Goal: Transaction & Acquisition: Purchase product/service

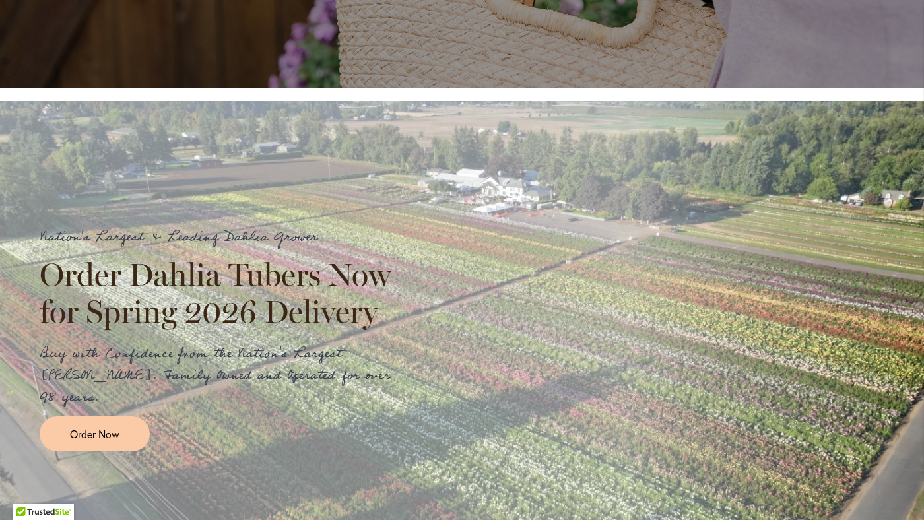
scroll to position [1301, 0]
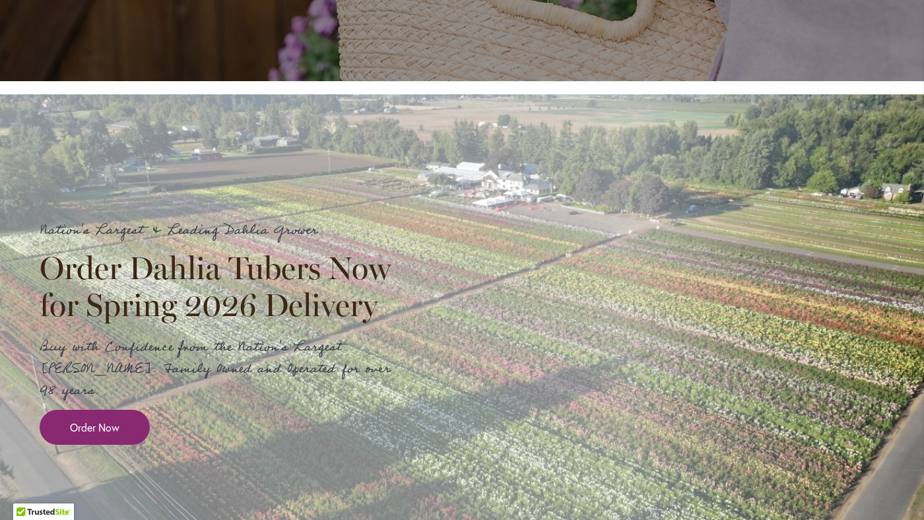
click at [81, 433] on span "Order Now" at bounding box center [94, 427] width 49 height 15
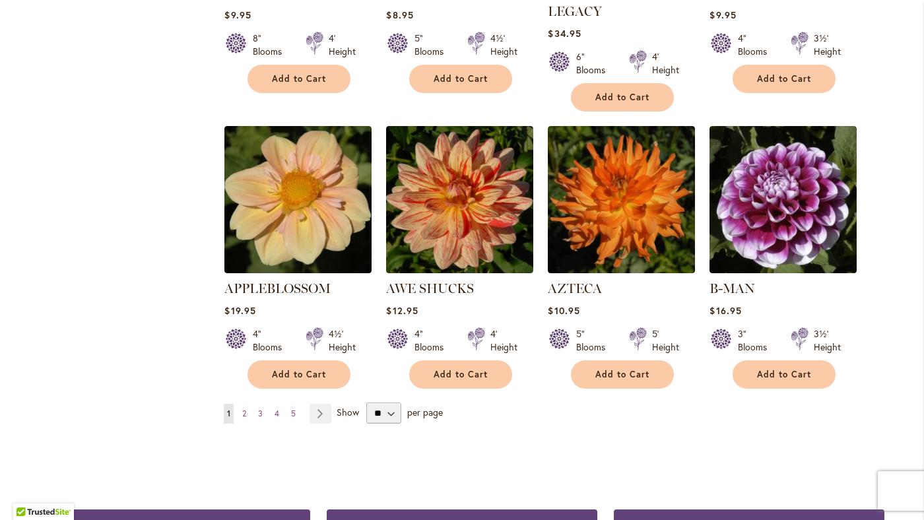
scroll to position [1045, 0]
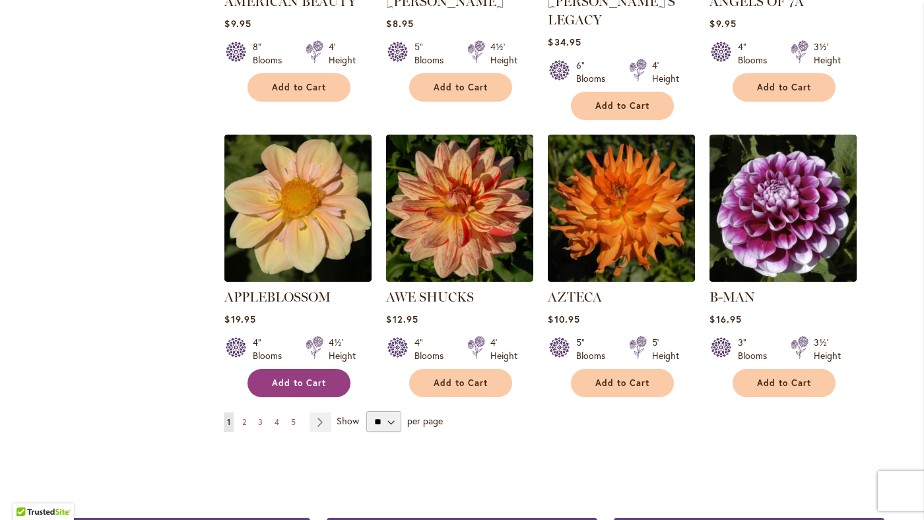
click at [313, 377] on span "Add to Cart" at bounding box center [299, 382] width 54 height 11
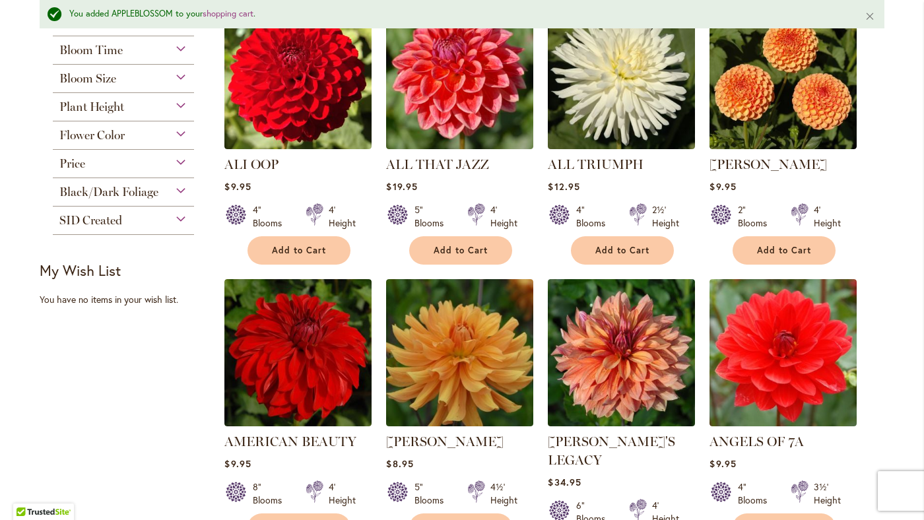
scroll to position [721, 0]
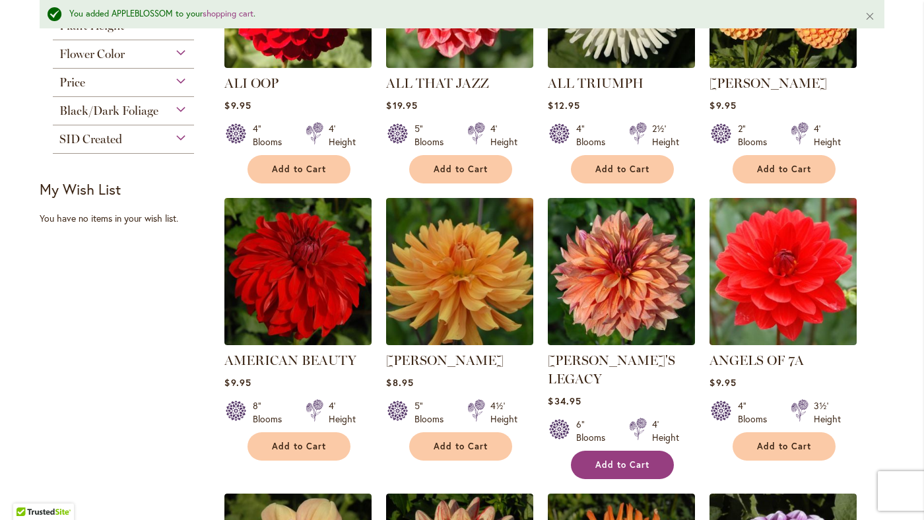
click at [619, 459] on span "Add to Cart" at bounding box center [622, 464] width 54 height 11
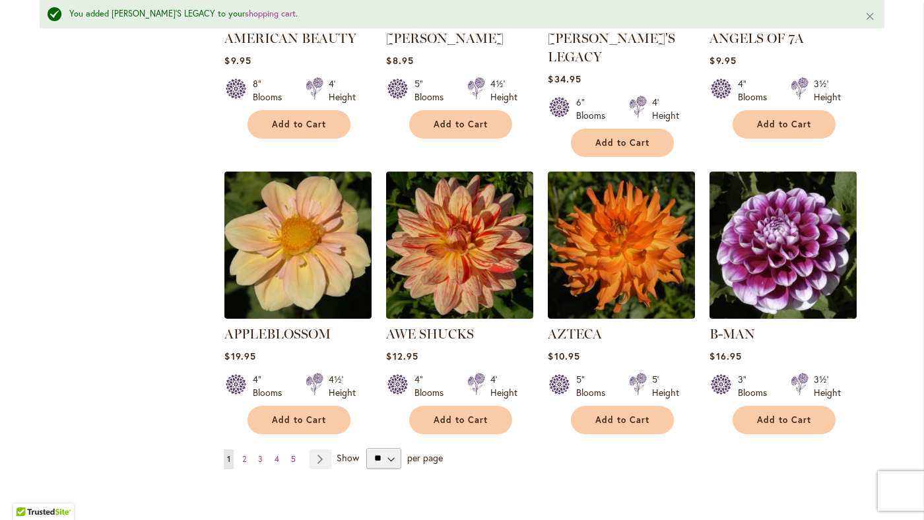
scroll to position [1045, 0]
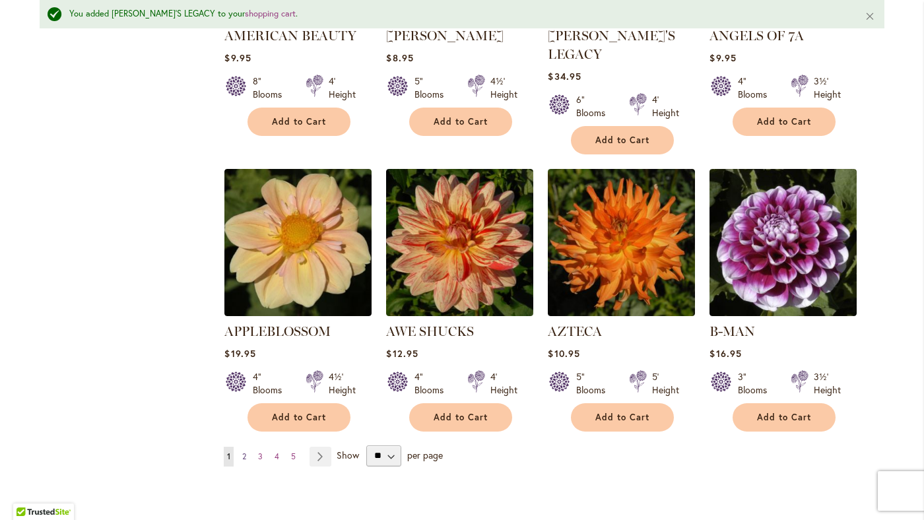
click at [244, 451] on span "2" at bounding box center [244, 456] width 4 height 10
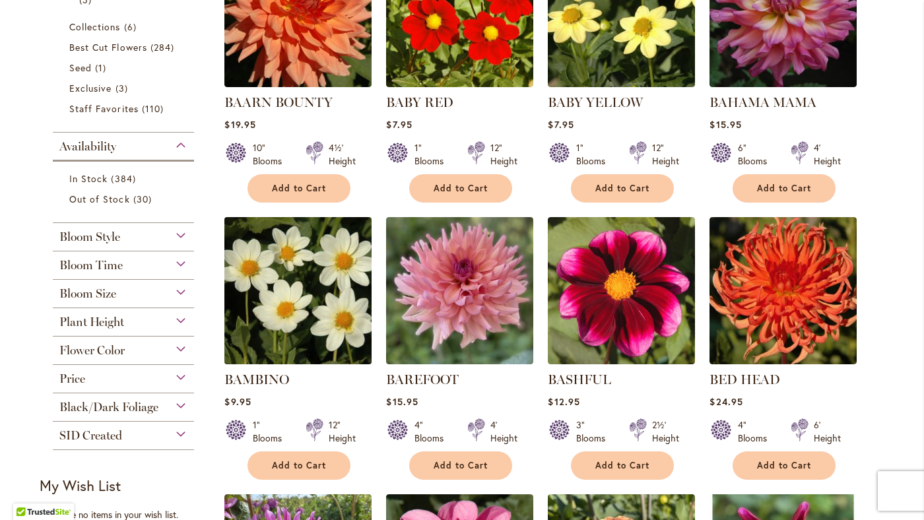
scroll to position [403, 0]
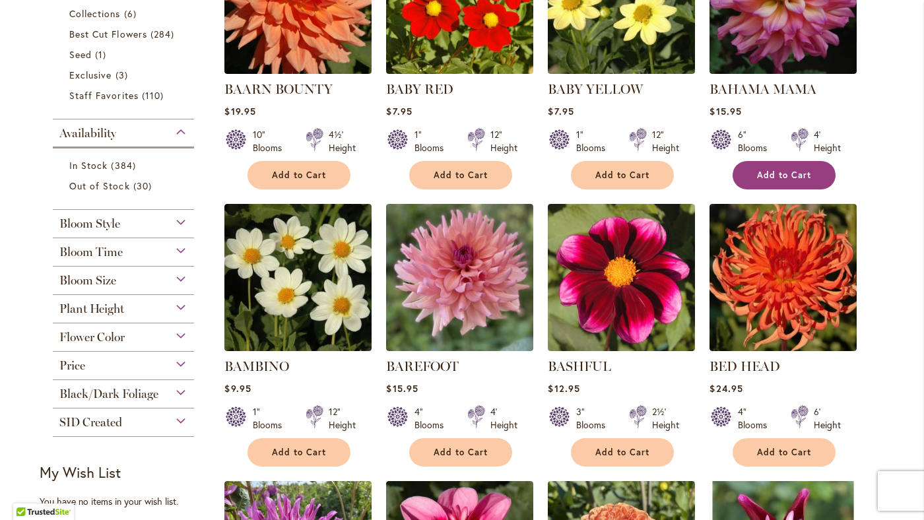
click at [794, 182] on button "Add to Cart" at bounding box center [783, 175] width 103 height 28
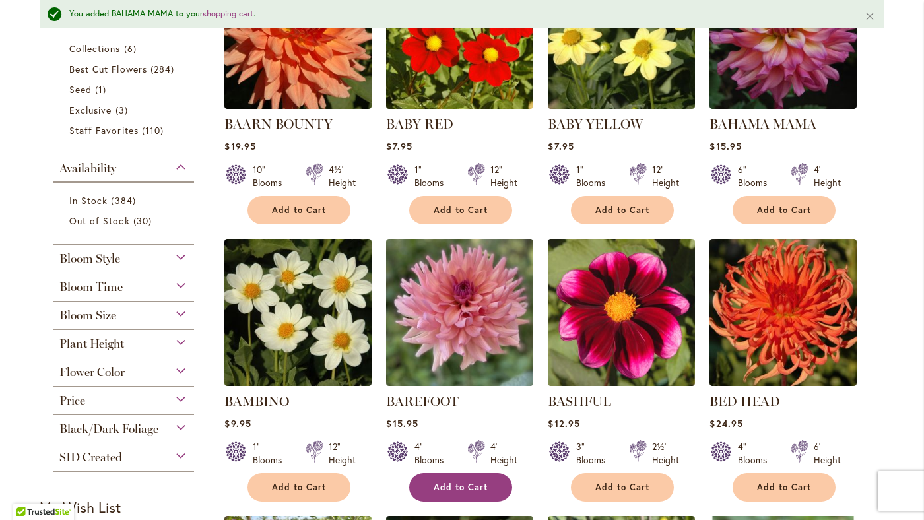
click at [457, 484] on span "Add to Cart" at bounding box center [461, 487] width 54 height 11
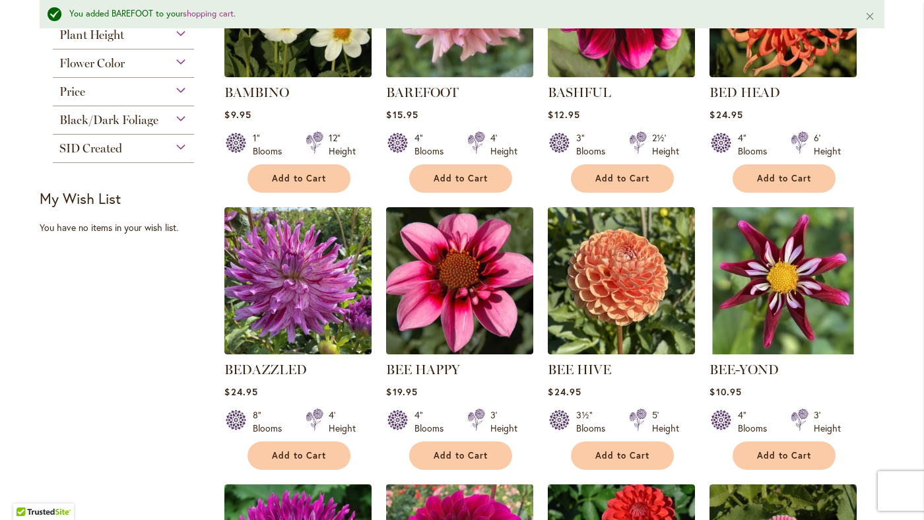
scroll to position [719, 0]
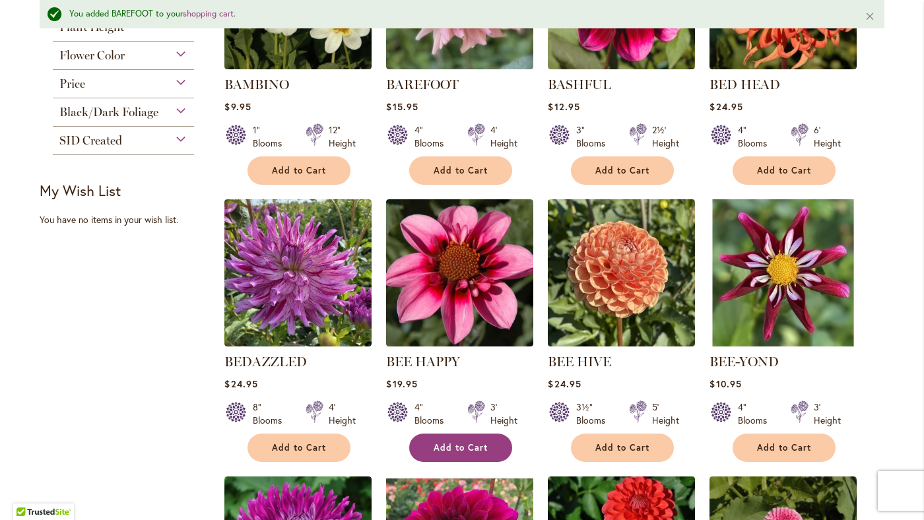
click at [460, 441] on button "Add to Cart" at bounding box center [460, 448] width 103 height 28
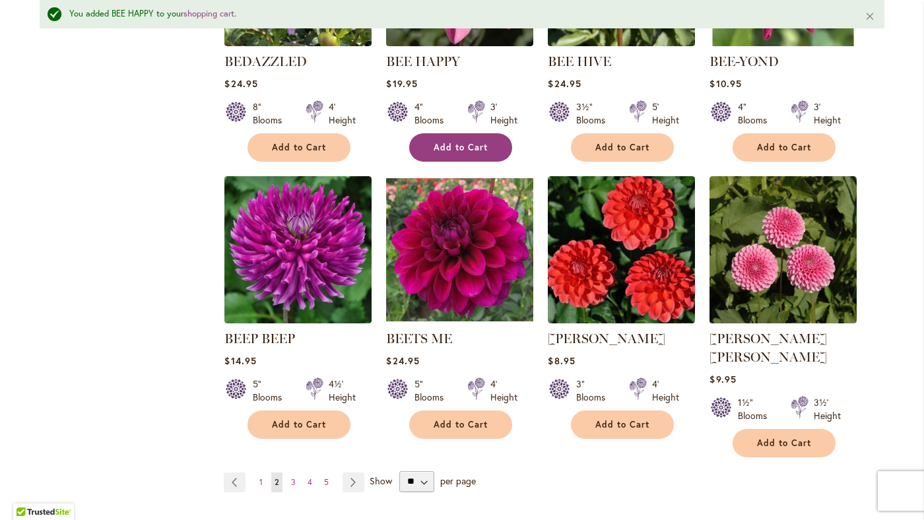
scroll to position [1023, 0]
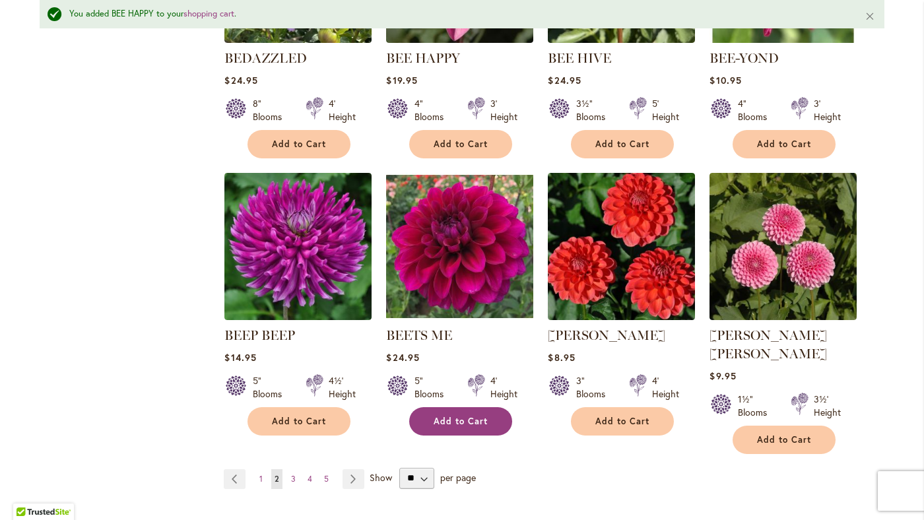
click at [454, 411] on button "Add to Cart" at bounding box center [460, 421] width 103 height 28
click at [294, 474] on span "3" at bounding box center [293, 479] width 5 height 10
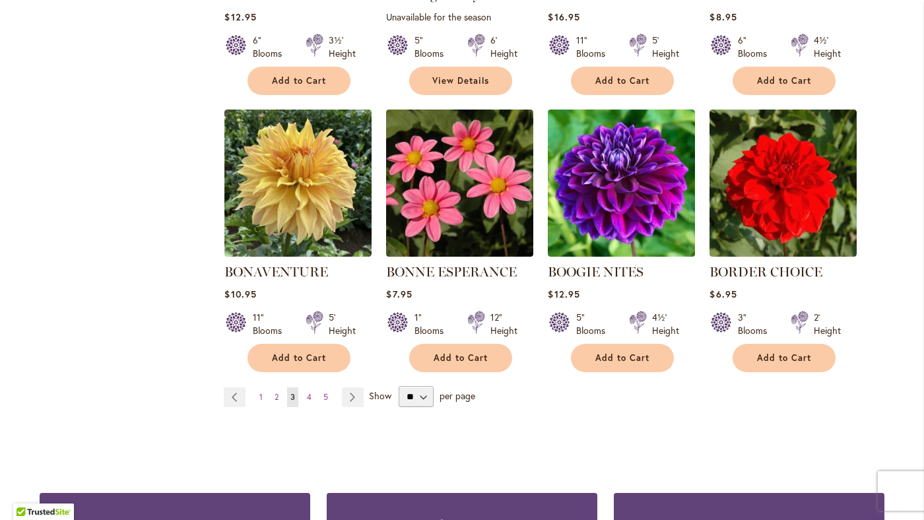
scroll to position [1053, 0]
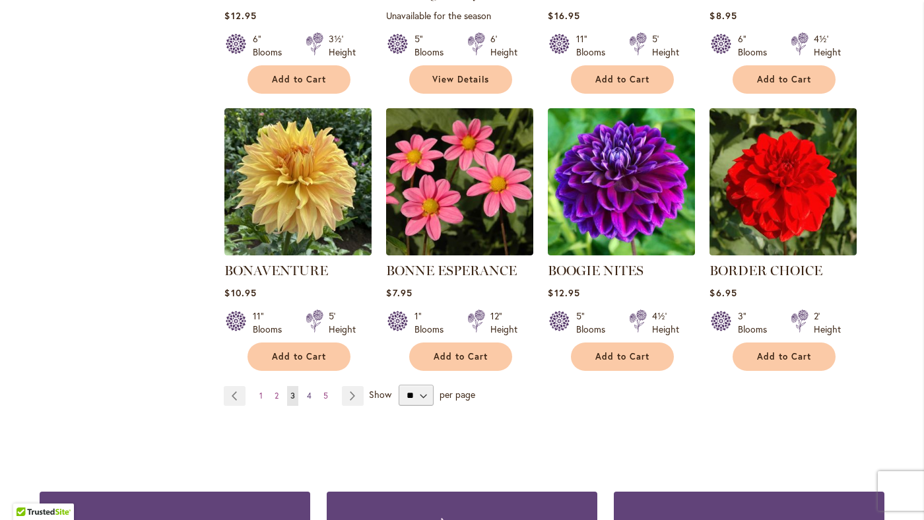
click at [309, 397] on span "4" at bounding box center [309, 396] width 5 height 10
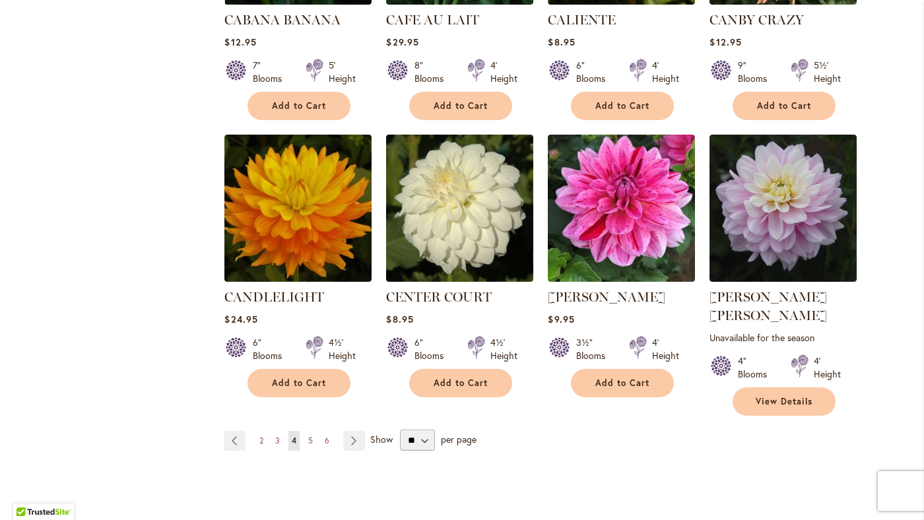
scroll to position [1047, 0]
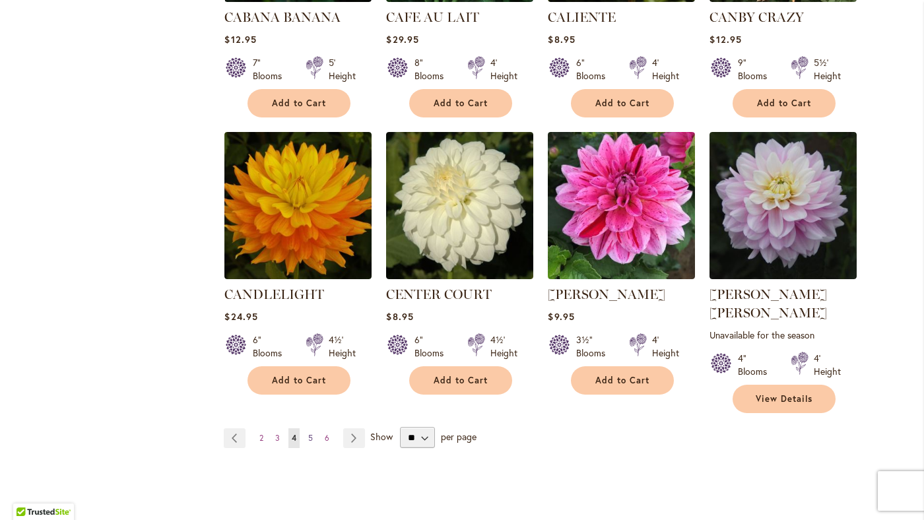
click at [311, 433] on span "5" at bounding box center [310, 438] width 5 height 10
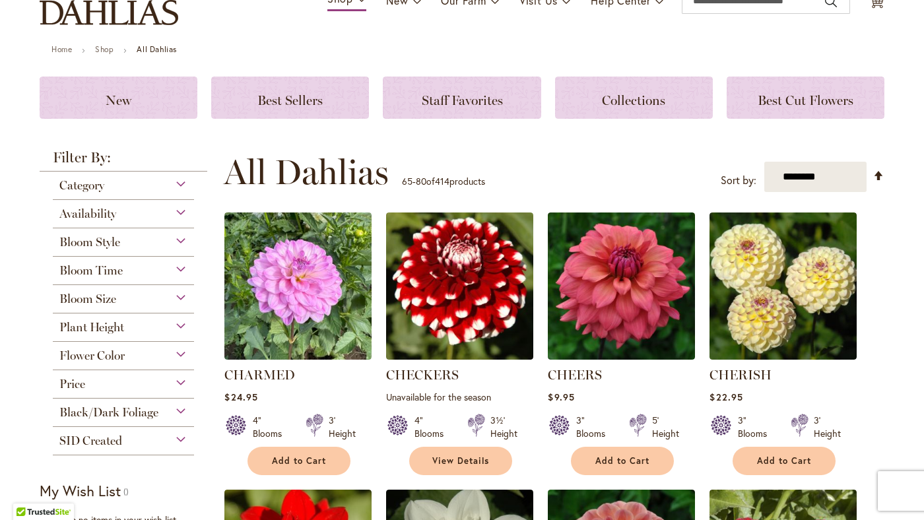
scroll to position [127, 0]
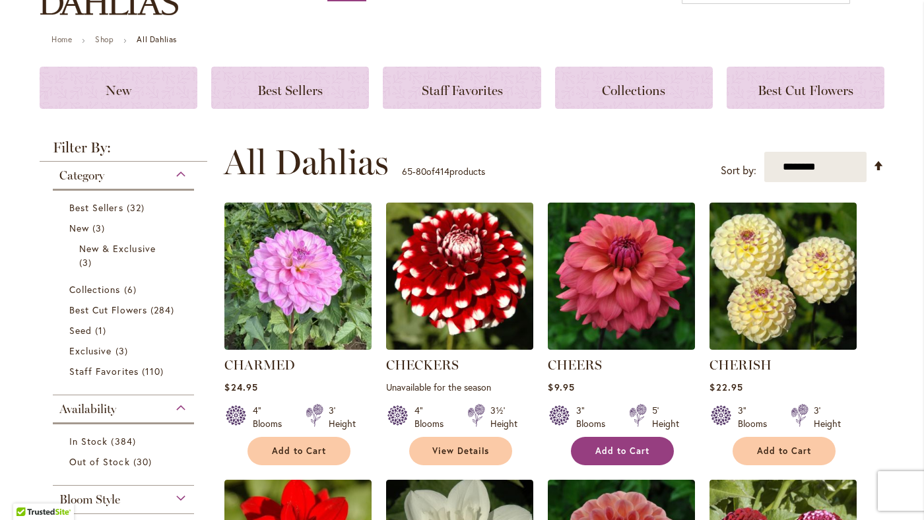
click at [608, 449] on span "Add to Cart" at bounding box center [622, 450] width 54 height 11
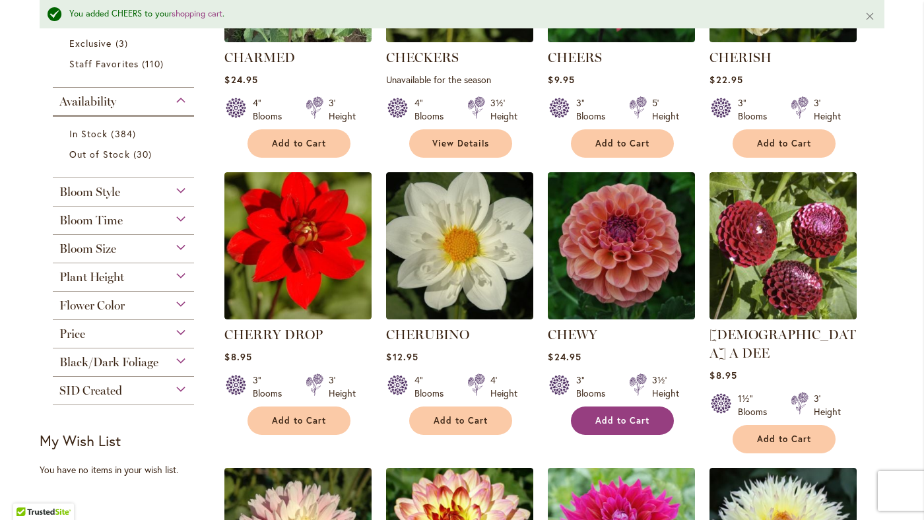
scroll to position [486, 0]
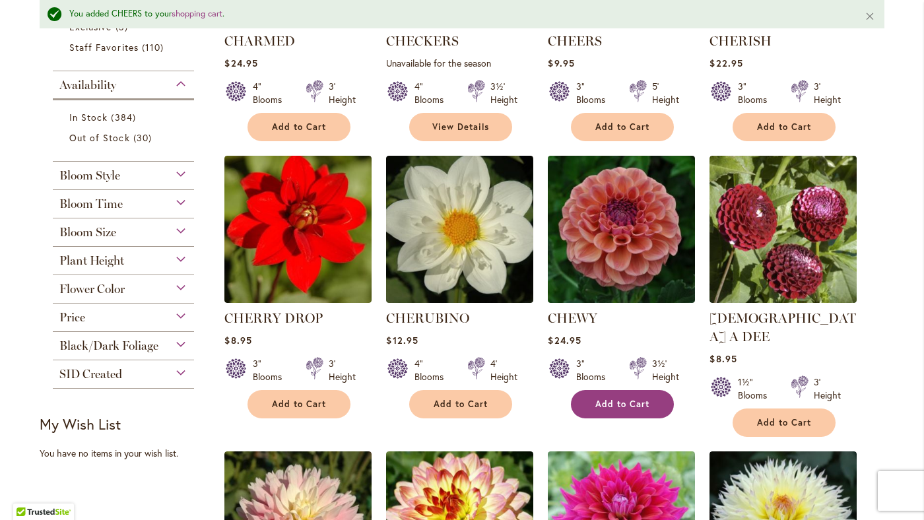
click at [618, 404] on span "Add to Cart" at bounding box center [622, 404] width 54 height 11
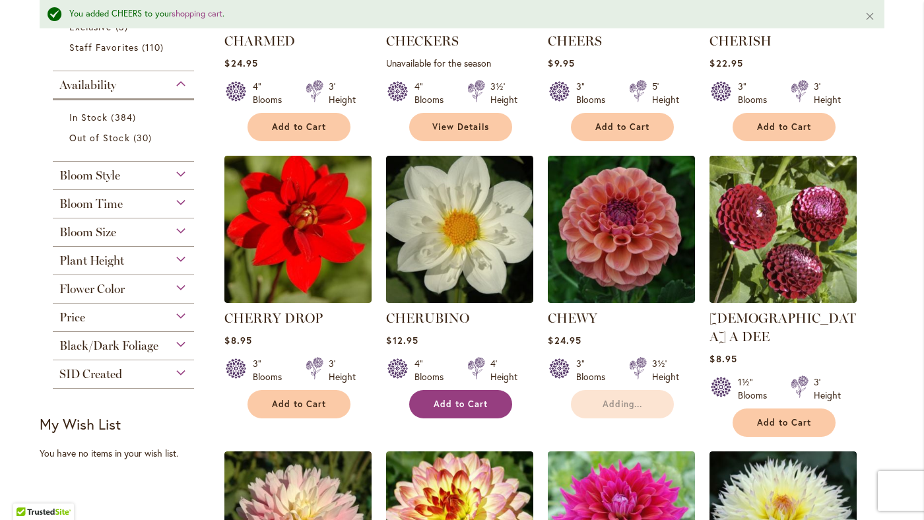
click at [474, 406] on span "Add to Cart" at bounding box center [461, 404] width 54 height 11
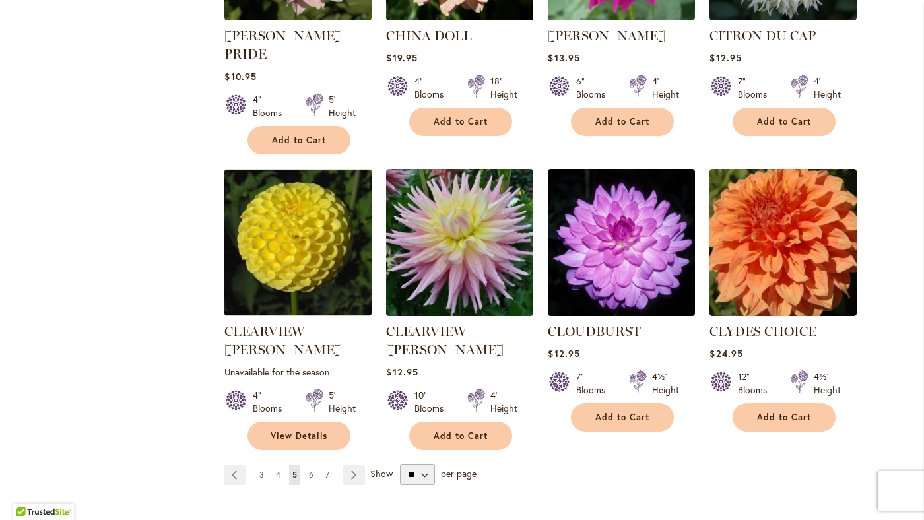
scroll to position [1031, 0]
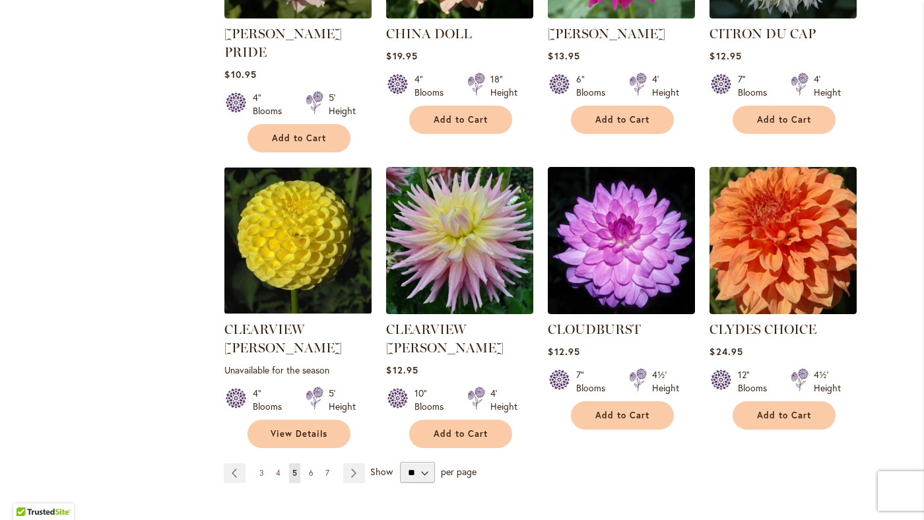
click at [309, 468] on span "6" at bounding box center [311, 473] width 5 height 10
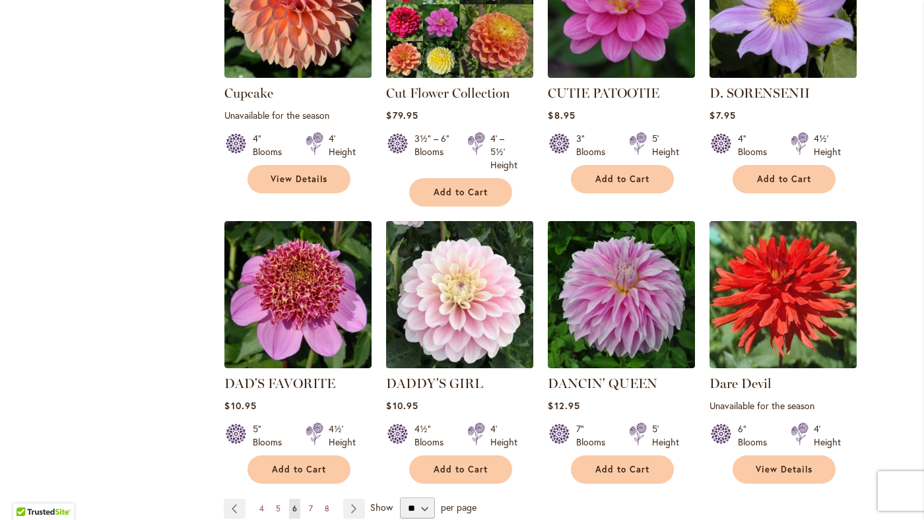
scroll to position [979, 0]
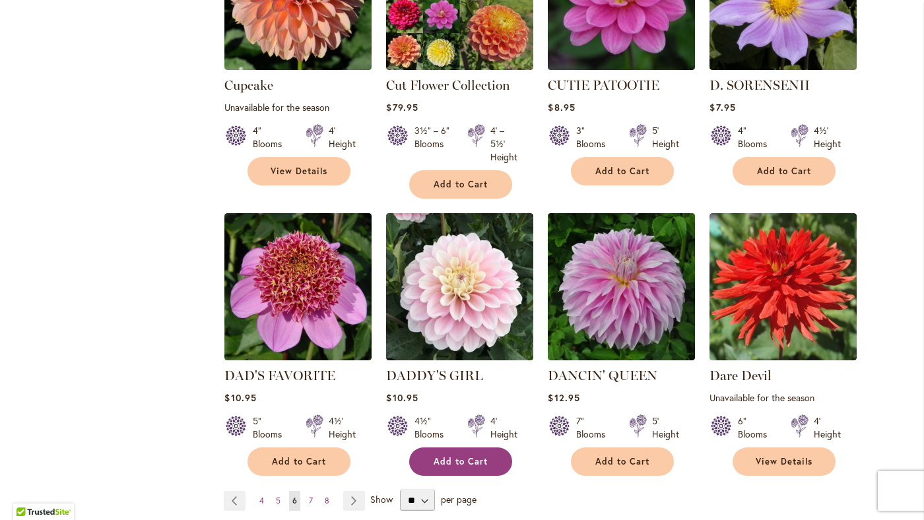
click at [457, 465] on span "Add to Cart" at bounding box center [461, 461] width 54 height 11
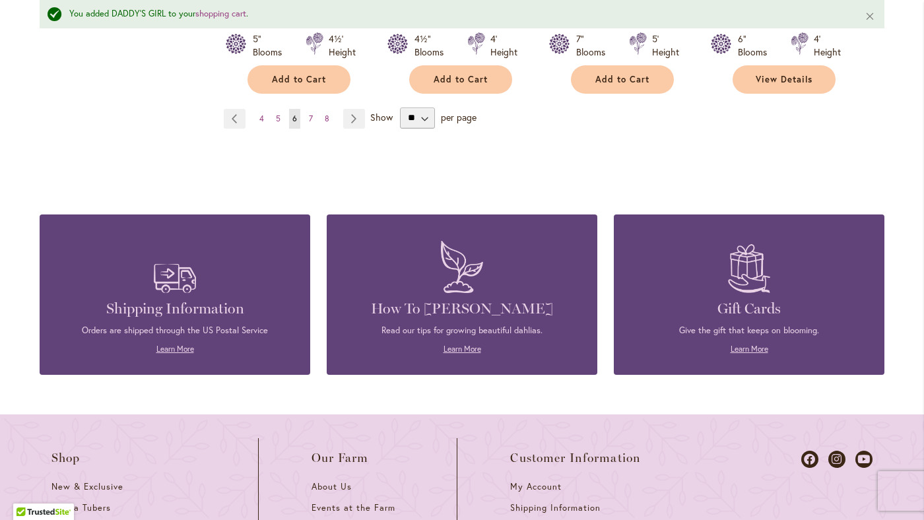
scroll to position [1410, 0]
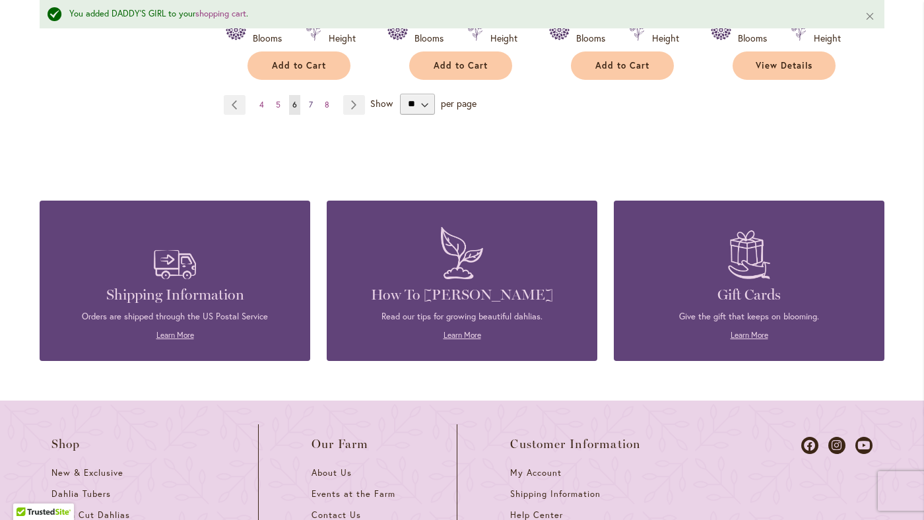
click at [310, 104] on span "7" at bounding box center [311, 105] width 4 height 10
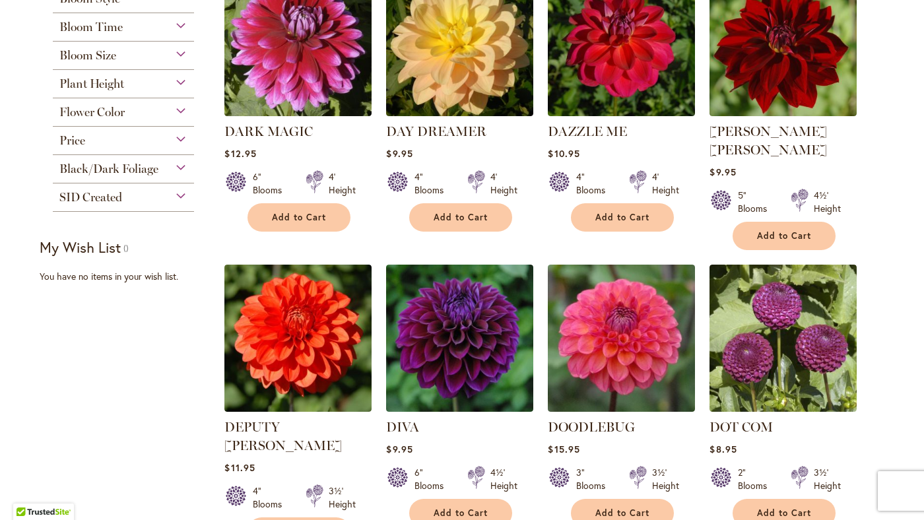
scroll to position [337, 0]
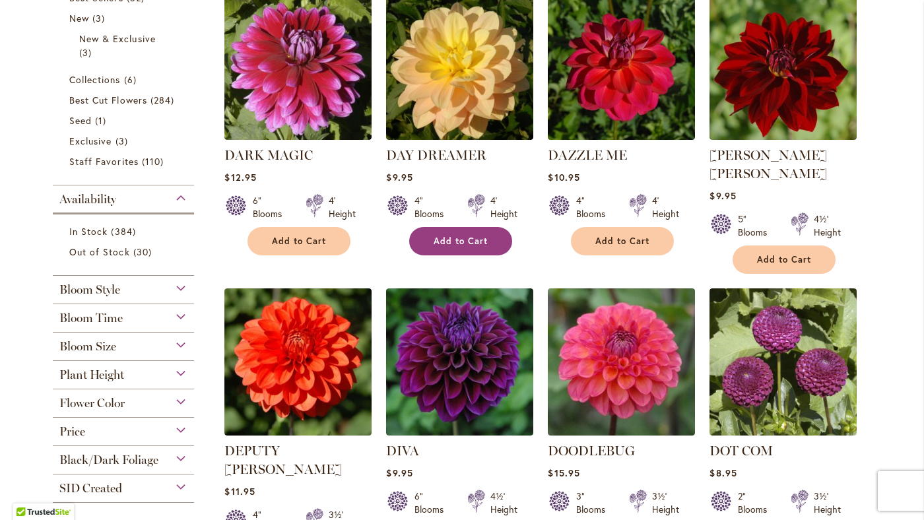
click at [457, 241] on span "Add to Cart" at bounding box center [461, 241] width 54 height 11
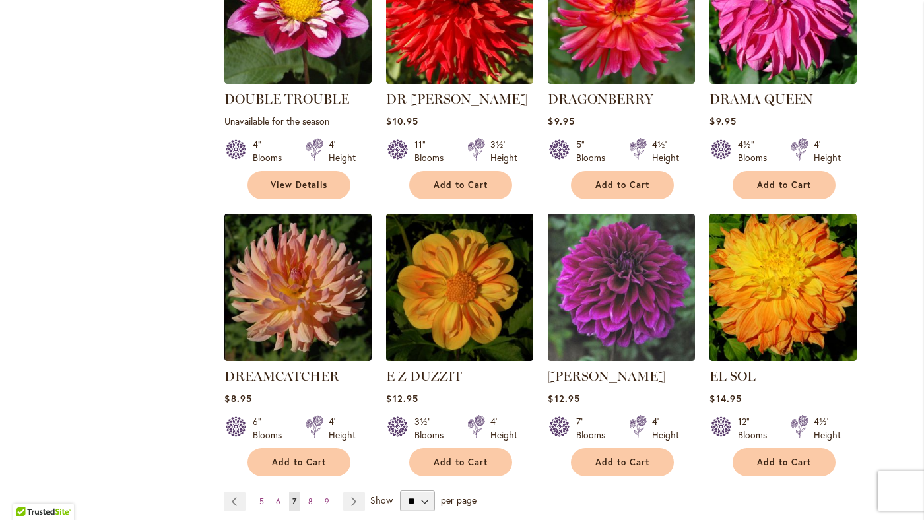
scroll to position [1024, 0]
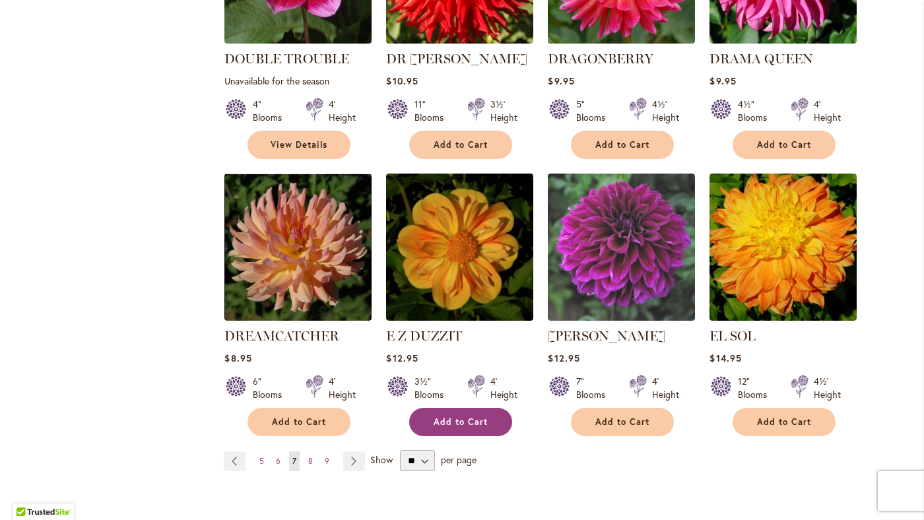
click at [471, 416] on span "Add to Cart" at bounding box center [461, 421] width 54 height 11
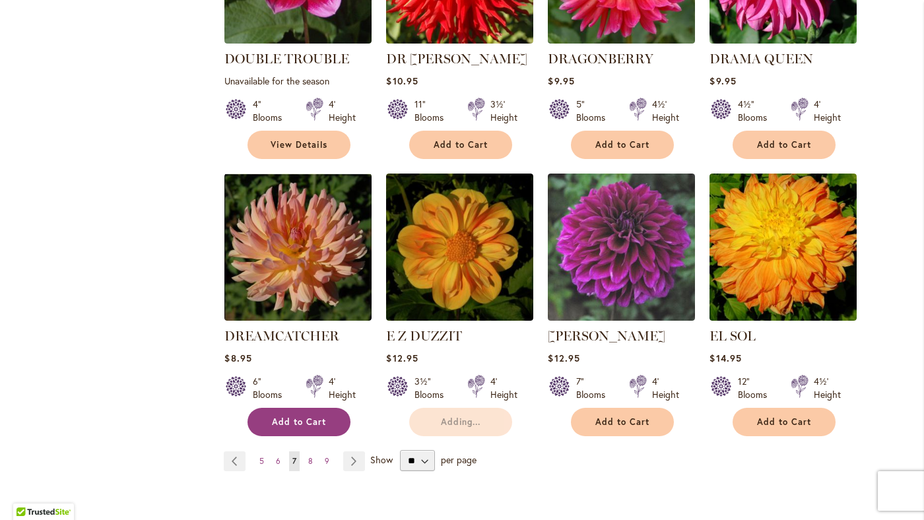
click at [306, 416] on span "Add to Cart" at bounding box center [299, 421] width 54 height 11
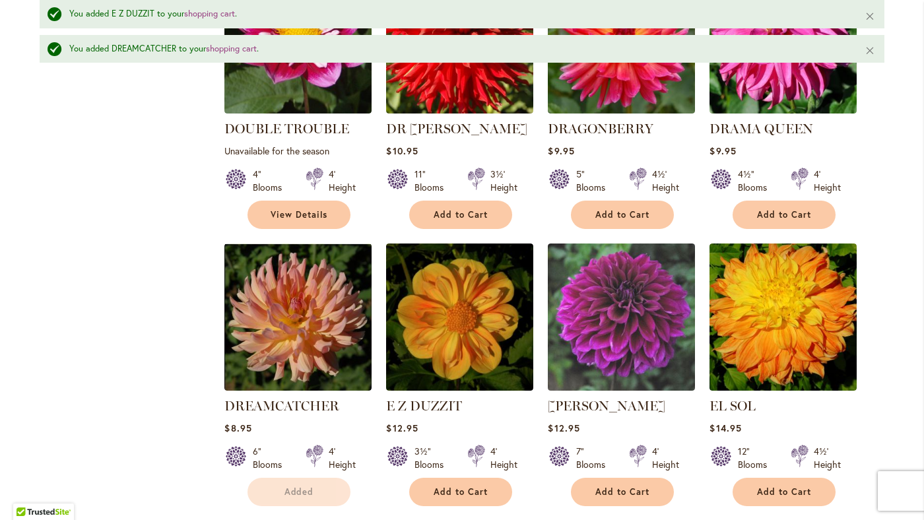
click at [309, 445] on div at bounding box center [314, 458] width 17 height 26
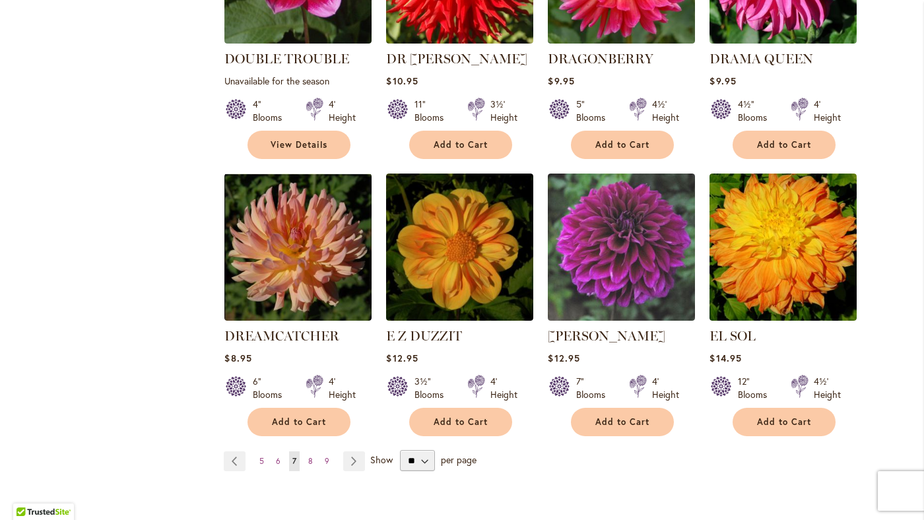
click at [309, 456] on span "8" at bounding box center [310, 461] width 5 height 10
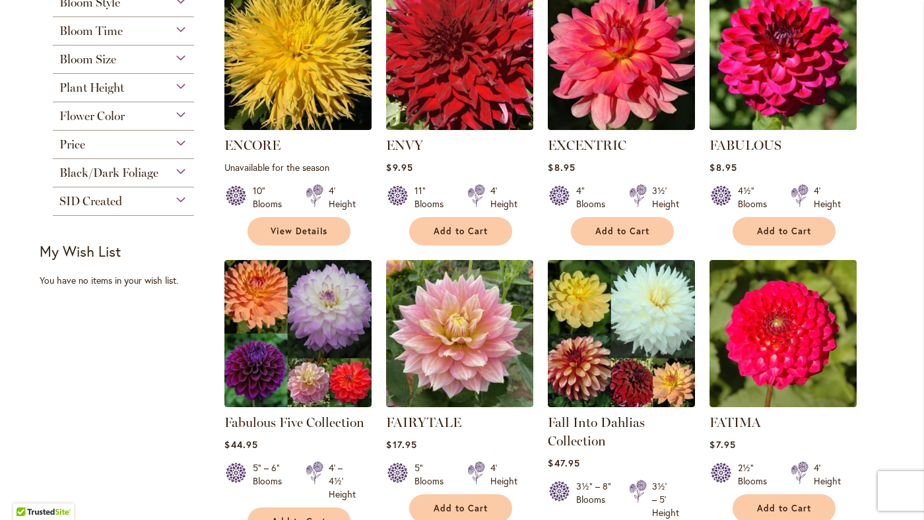
scroll to position [632, 0]
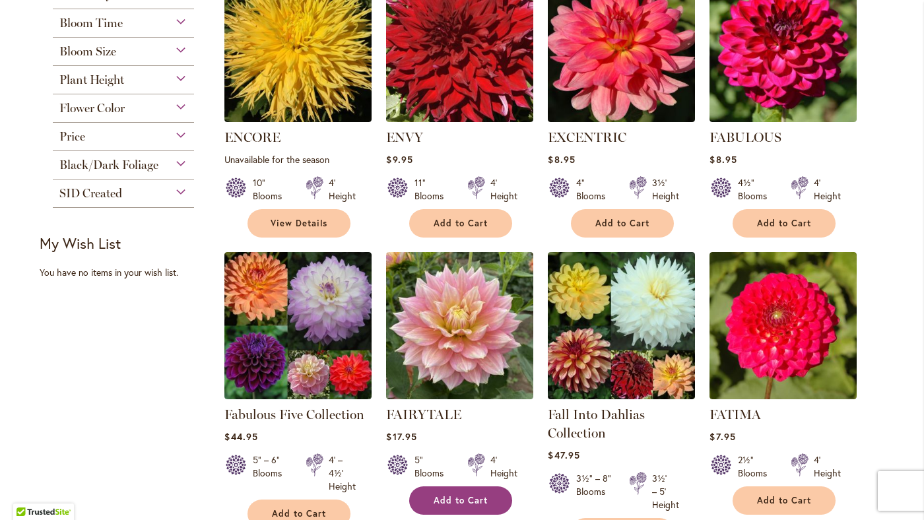
click at [438, 490] on button "Add to Cart" at bounding box center [460, 500] width 103 height 28
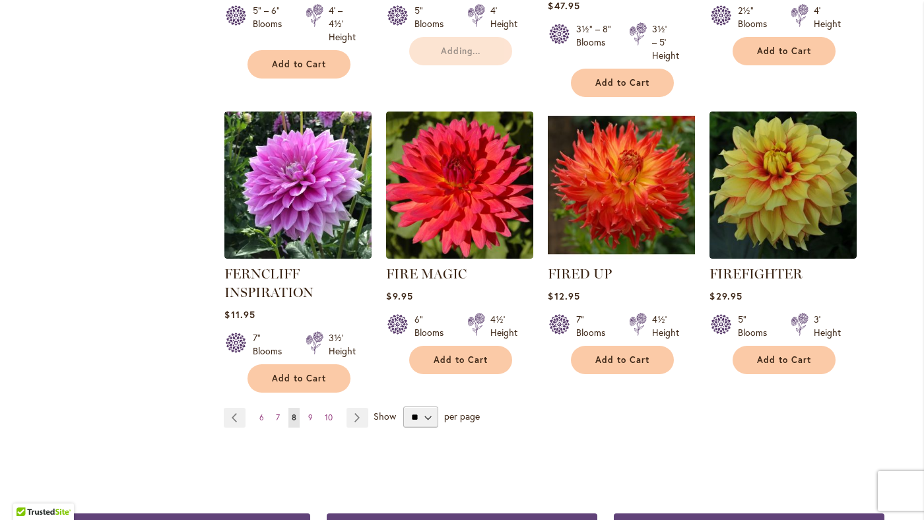
scroll to position [1211, 0]
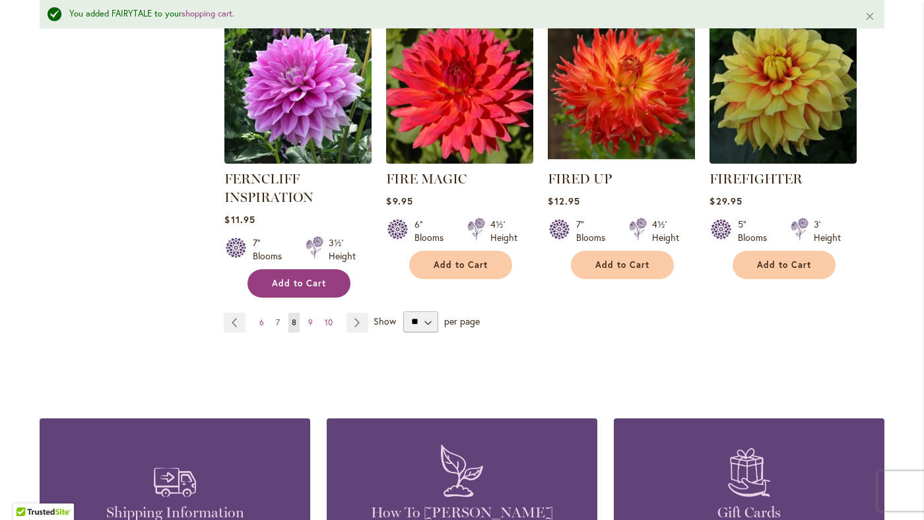
click at [308, 292] on button "Add to Cart" at bounding box center [298, 283] width 103 height 28
click at [311, 322] on span "9" at bounding box center [310, 322] width 5 height 10
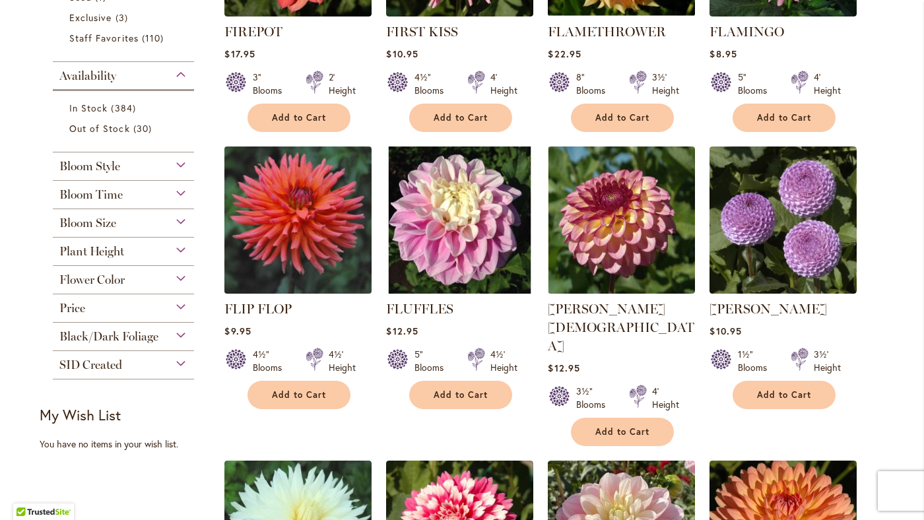
scroll to position [464, 0]
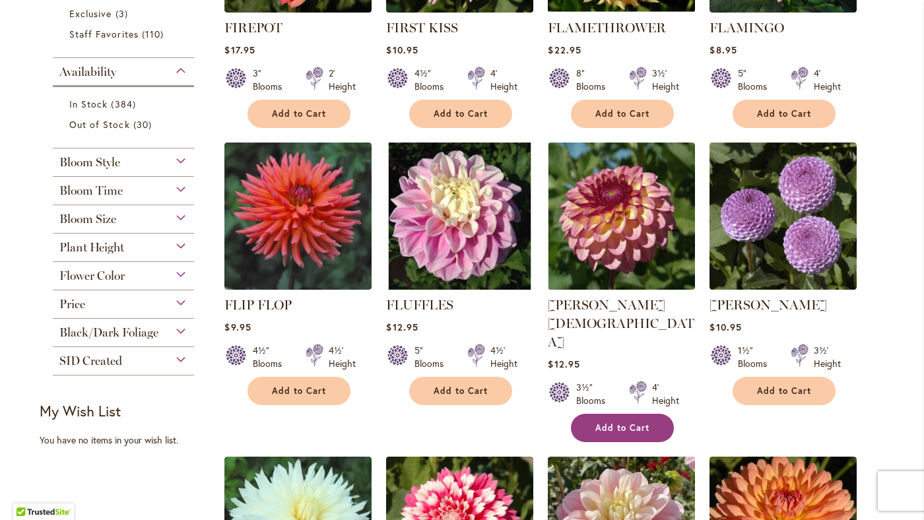
click at [612, 414] on button "Add to Cart" at bounding box center [622, 428] width 103 height 28
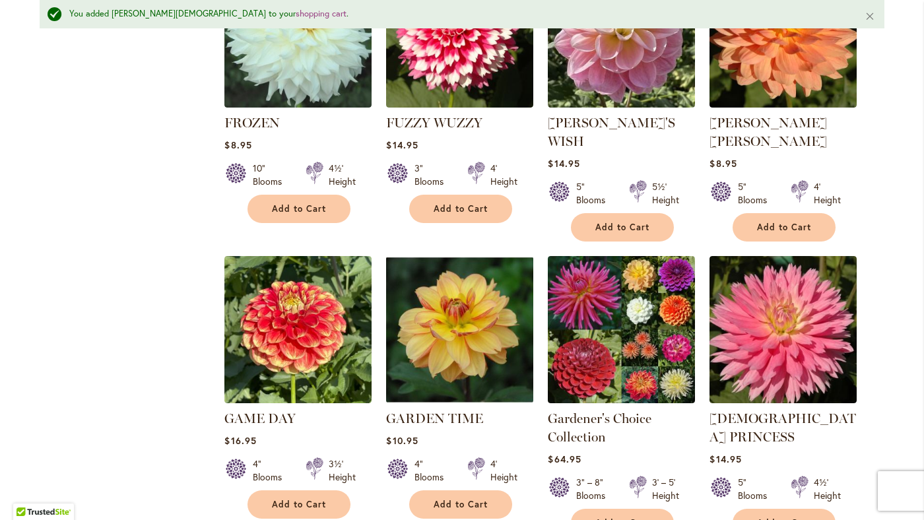
scroll to position [997, 0]
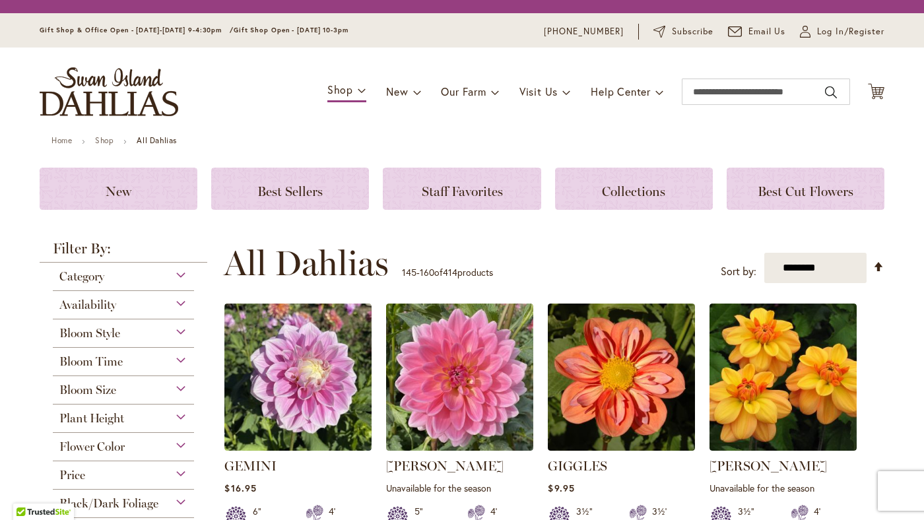
scroll to position [156, 0]
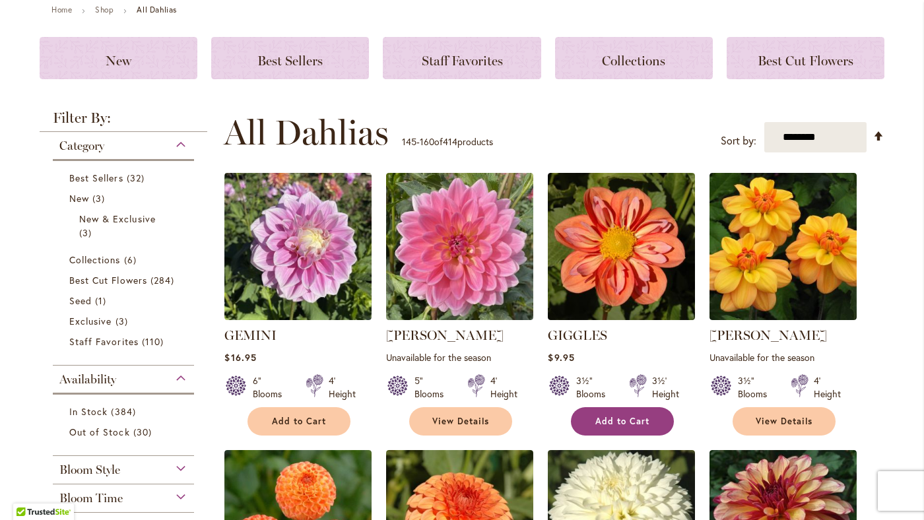
click at [620, 425] on span "Add to Cart" at bounding box center [622, 421] width 54 height 11
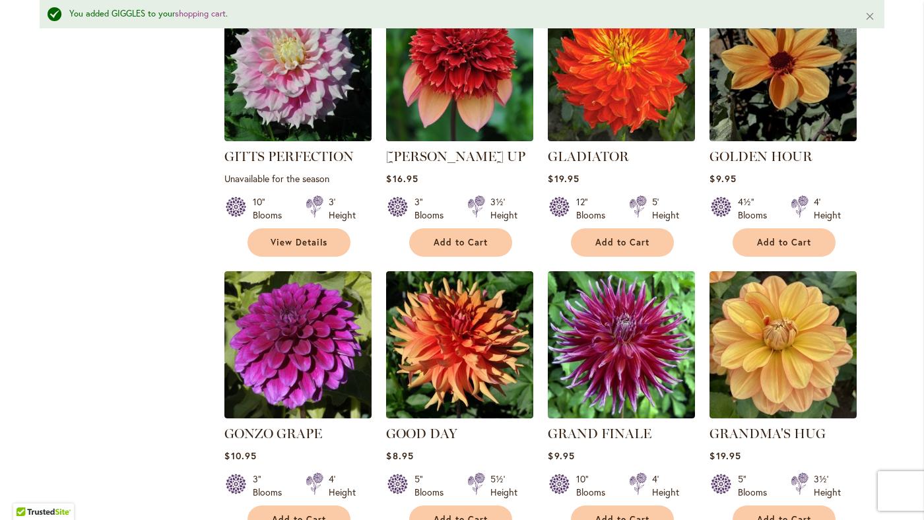
scroll to position [975, 0]
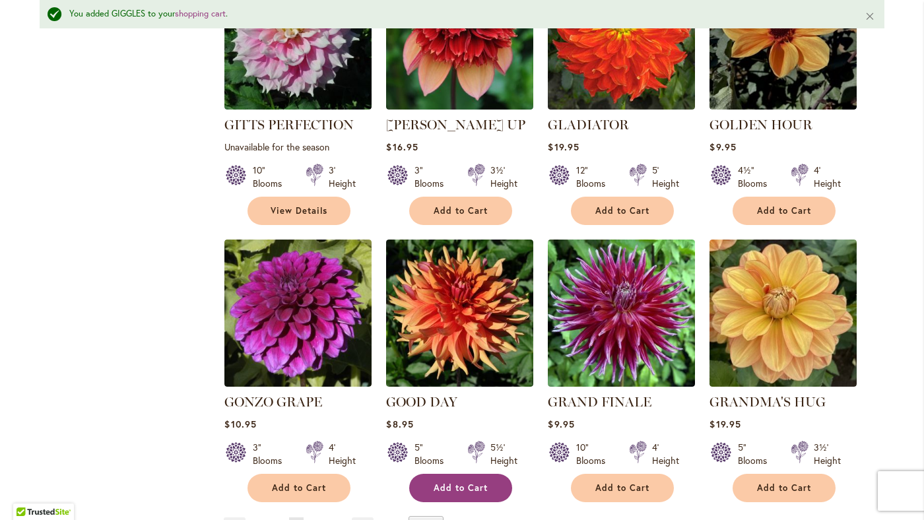
click at [470, 482] on span "Add to Cart" at bounding box center [461, 487] width 54 height 11
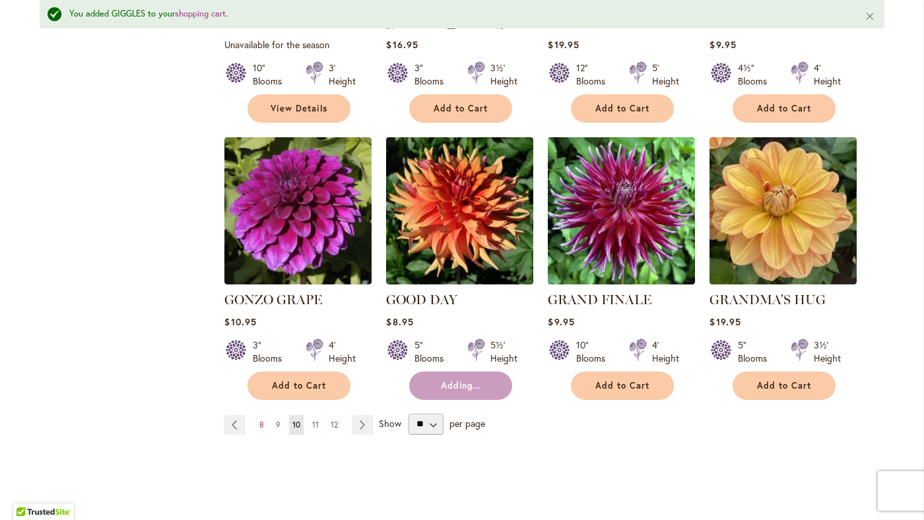
scroll to position [1079, 0]
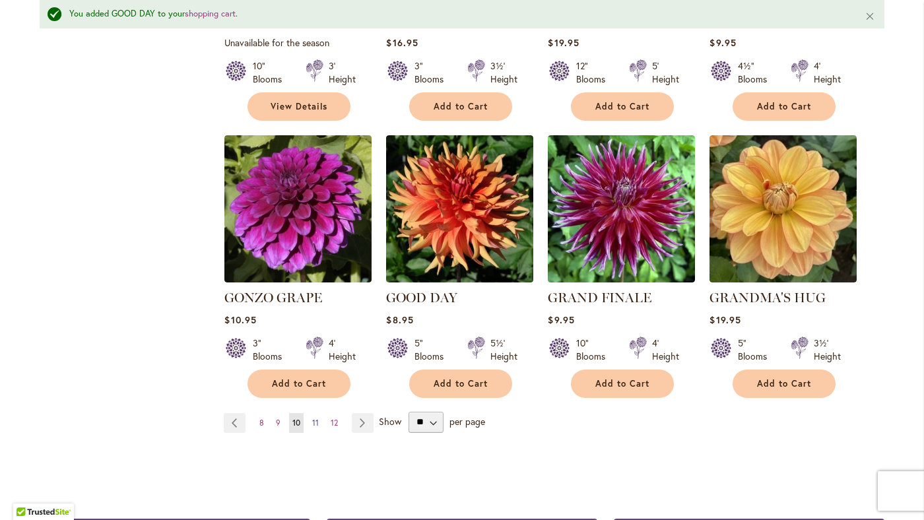
click at [315, 418] on span "11" at bounding box center [315, 423] width 7 height 10
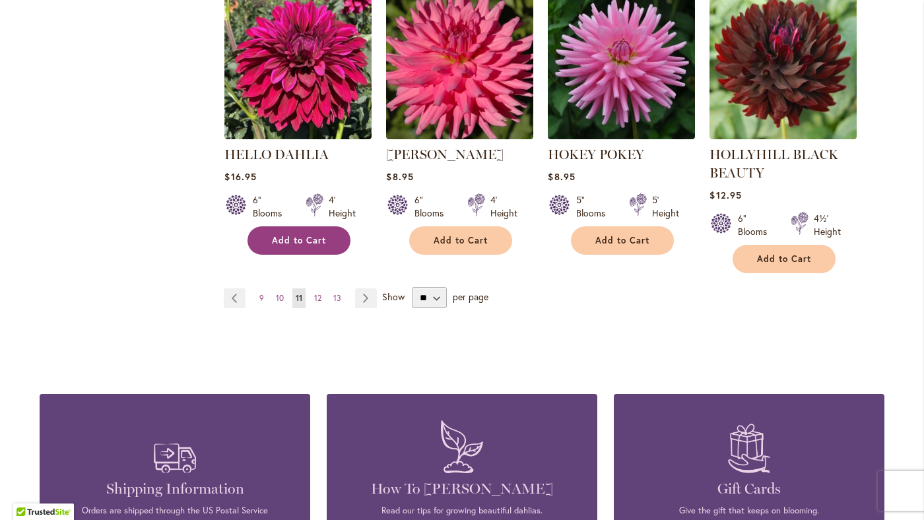
scroll to position [1239, 0]
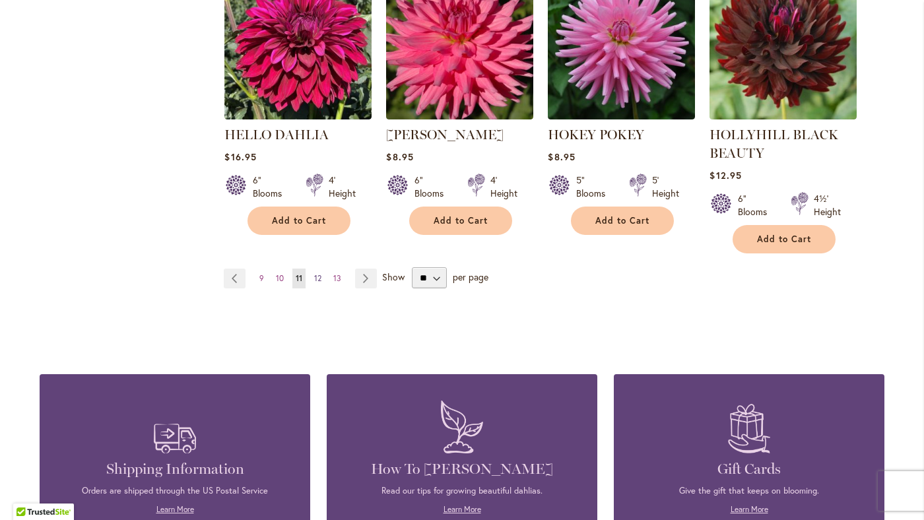
click at [319, 278] on span "12" at bounding box center [317, 278] width 7 height 10
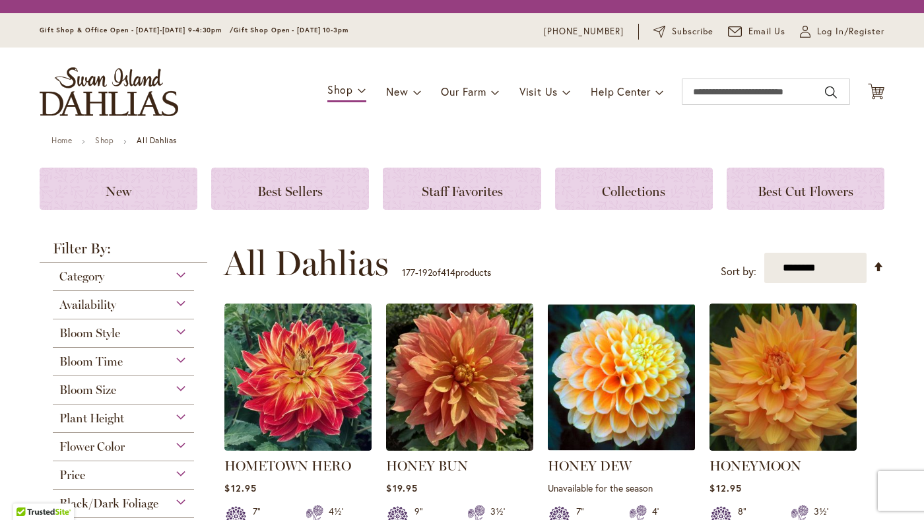
scroll to position [125, 0]
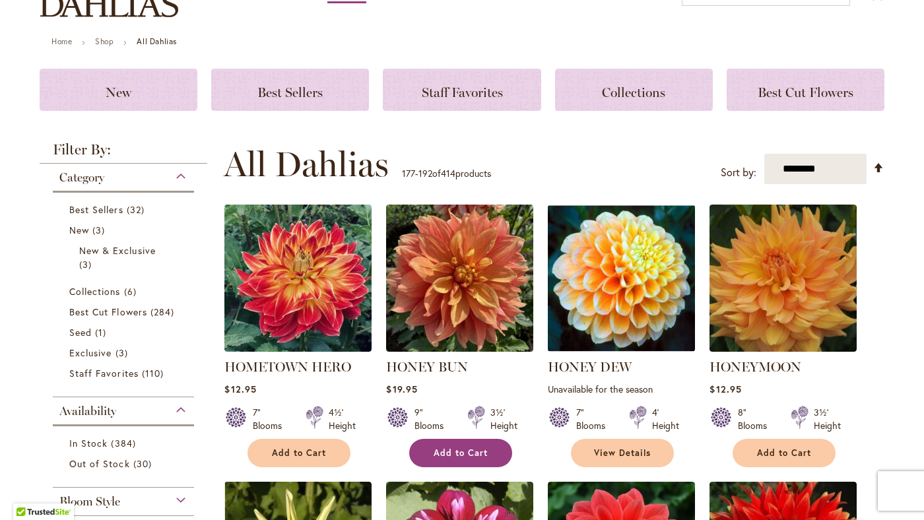
click at [463, 430] on div "9" Blooms 3½' Height" at bounding box center [459, 413] width 147 height 37
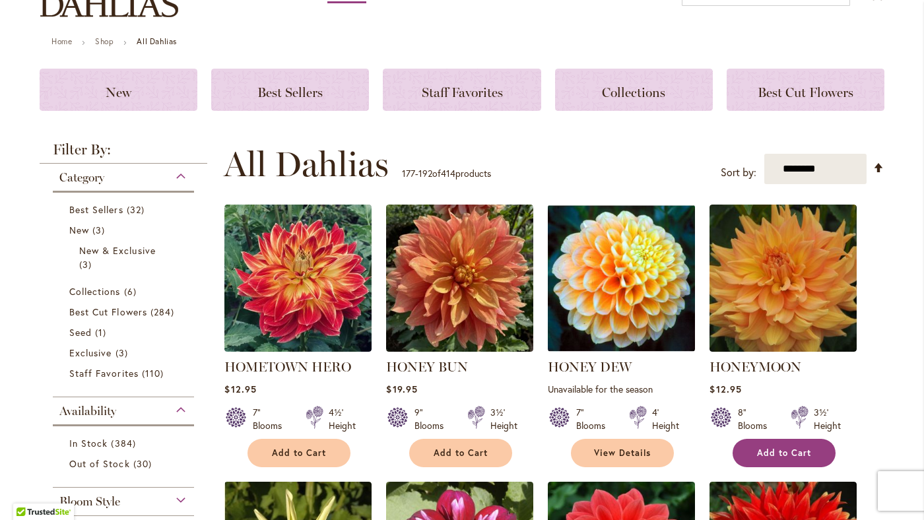
click at [779, 453] on span "Add to Cart" at bounding box center [784, 452] width 54 height 11
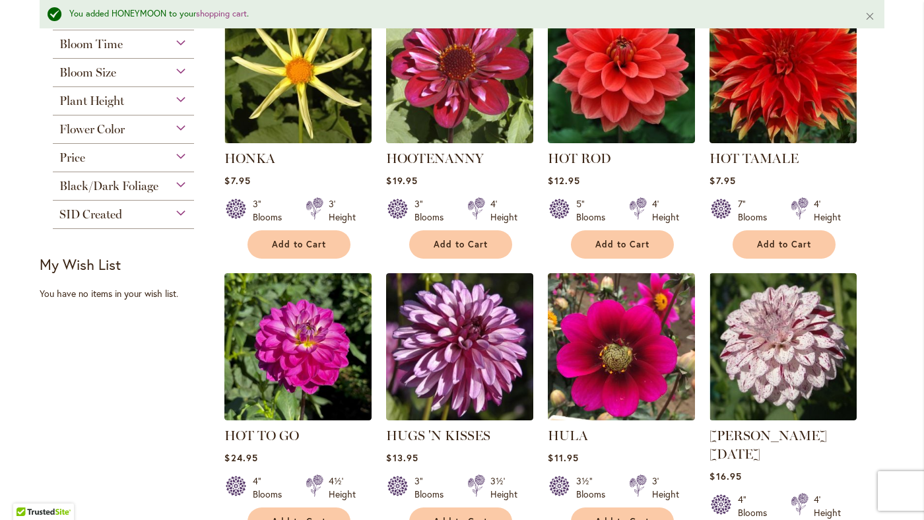
scroll to position [565, 0]
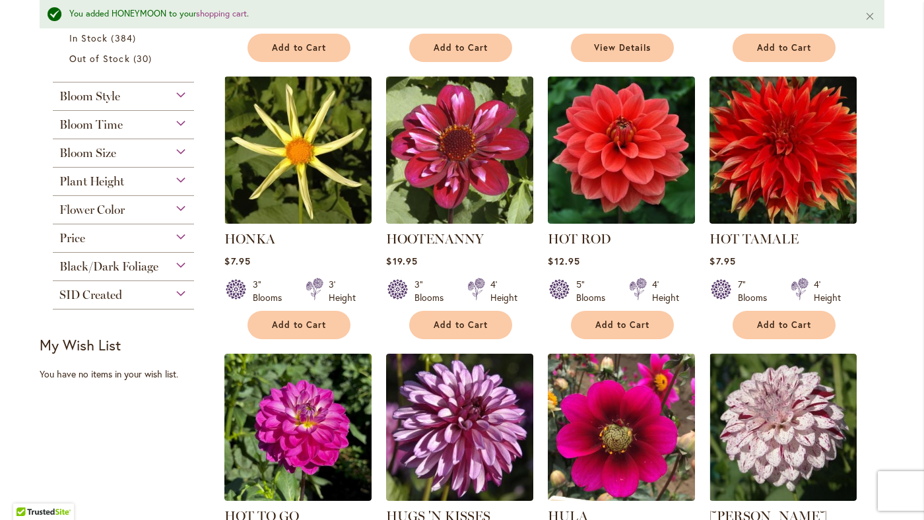
click at [773, 339] on ol "HOMETOWN HERO Rating: 87% 4 Reviews $12.95 7" Blooms 4½' Height" at bounding box center [554, 356] width 661 height 1114
click at [773, 325] on span "Add to Cart" at bounding box center [784, 324] width 54 height 11
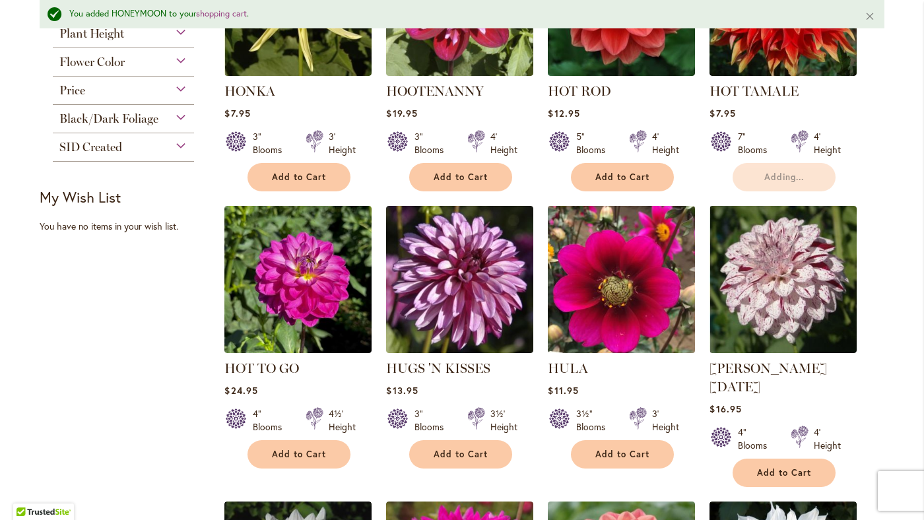
scroll to position [713, 0]
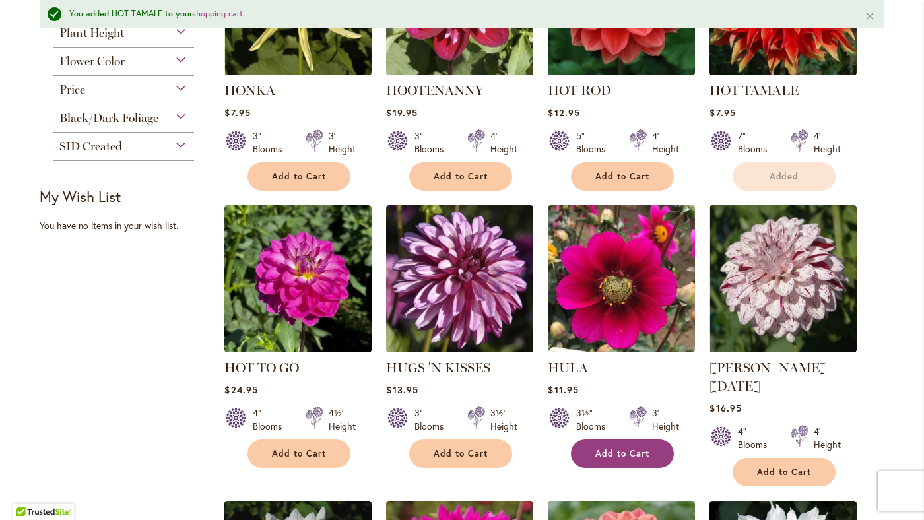
click at [623, 455] on span "Add to Cart" at bounding box center [622, 453] width 54 height 11
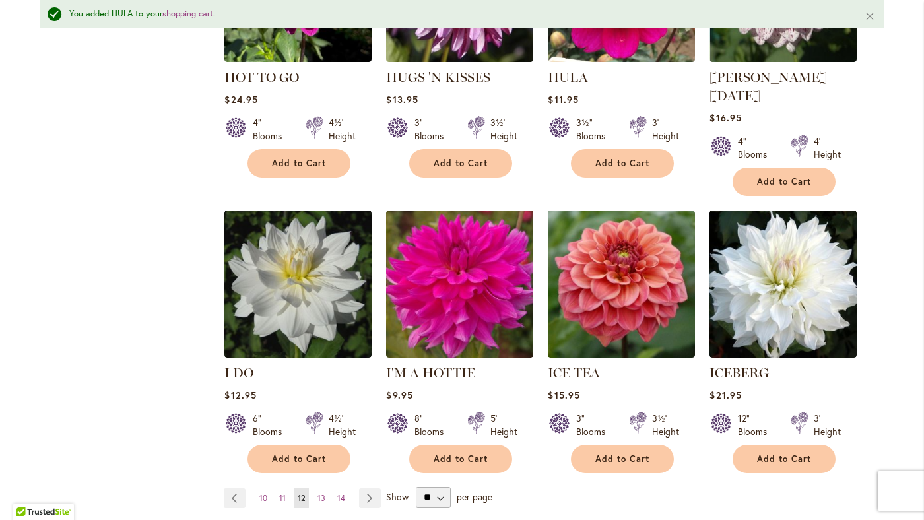
scroll to position [1005, 0]
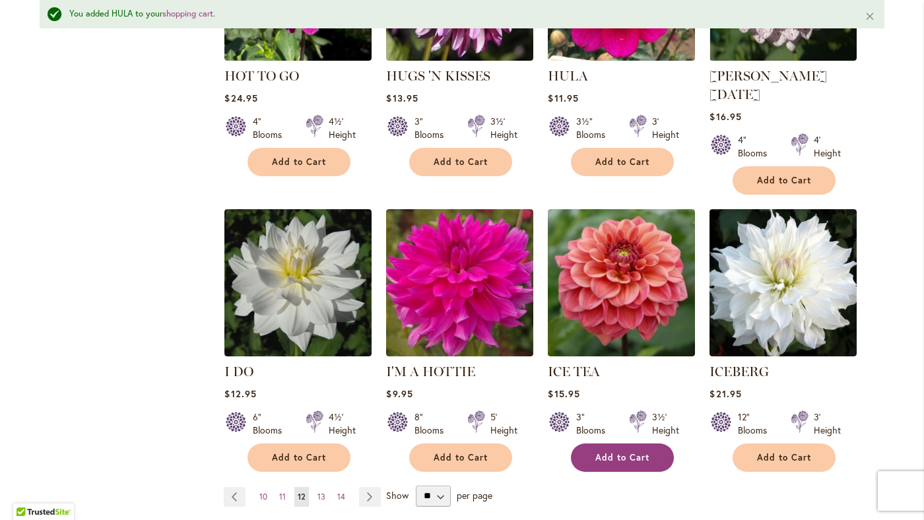
click at [626, 443] on button "Add to Cart" at bounding box center [622, 457] width 103 height 28
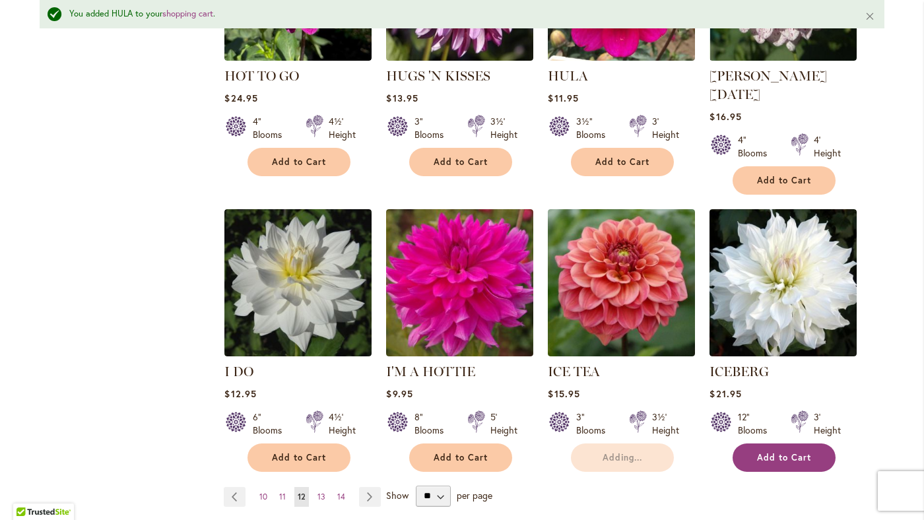
click at [788, 445] on button "Add to Cart" at bounding box center [783, 457] width 103 height 28
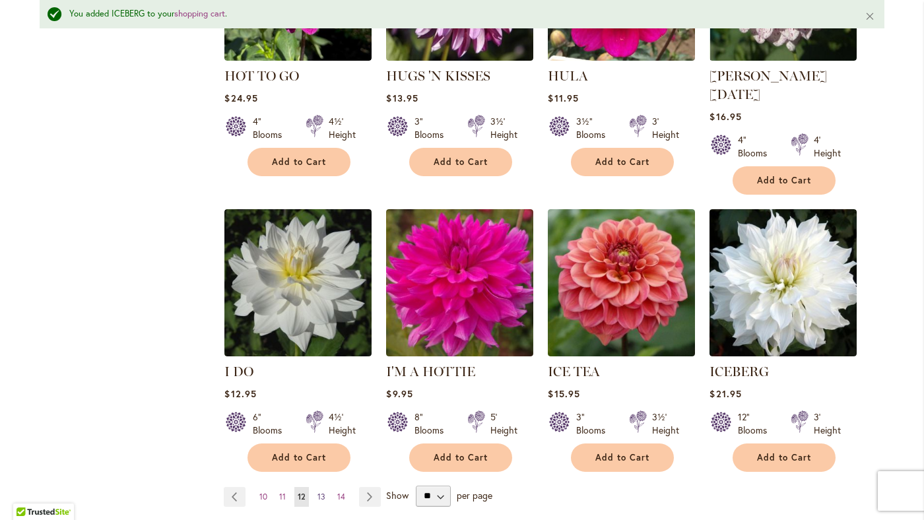
click at [317, 492] on span "13" at bounding box center [321, 497] width 8 height 10
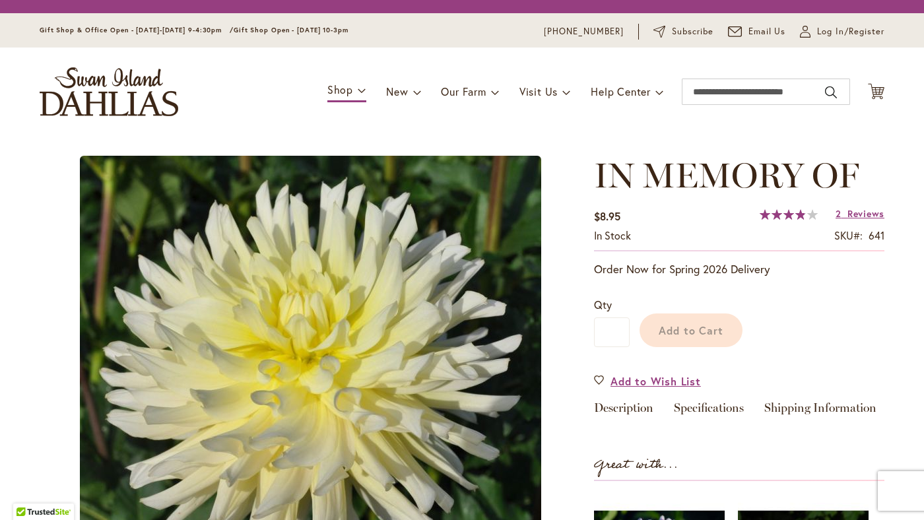
scroll to position [255, 0]
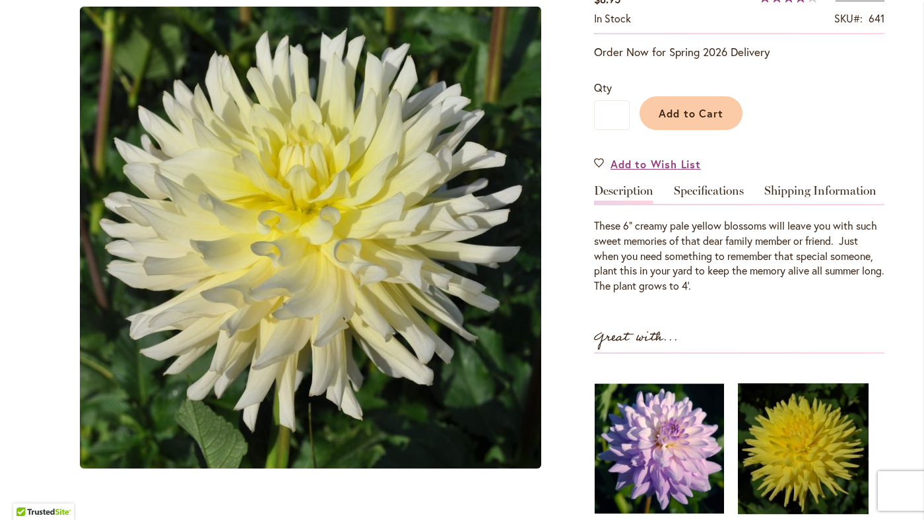
click at [649, 426] on img at bounding box center [659, 449] width 129 height 162
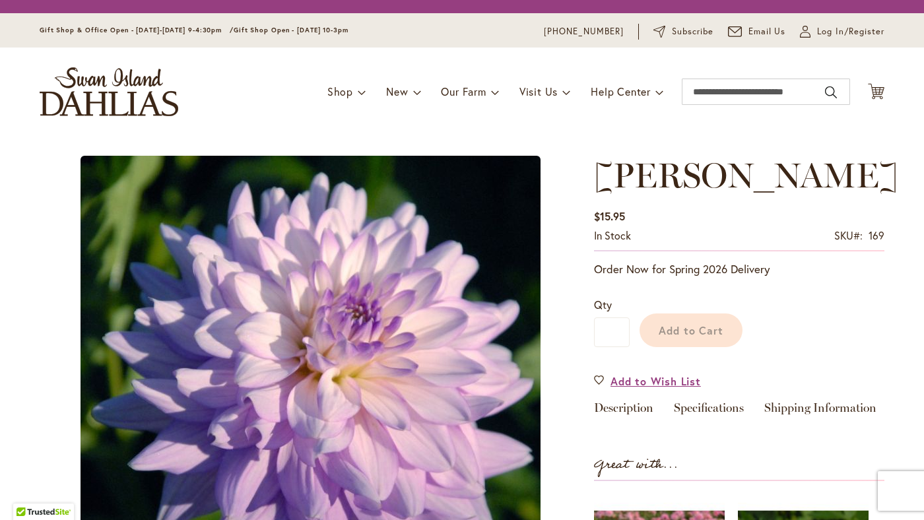
click at [682, 335] on div "Add to Cart" at bounding box center [757, 327] width 255 height 60
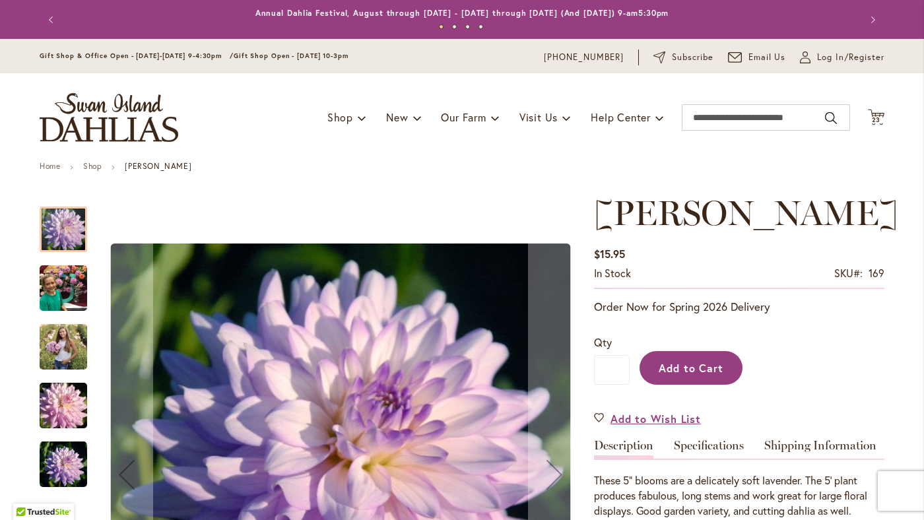
click at [674, 367] on span "Add to Cart" at bounding box center [691, 368] width 65 height 14
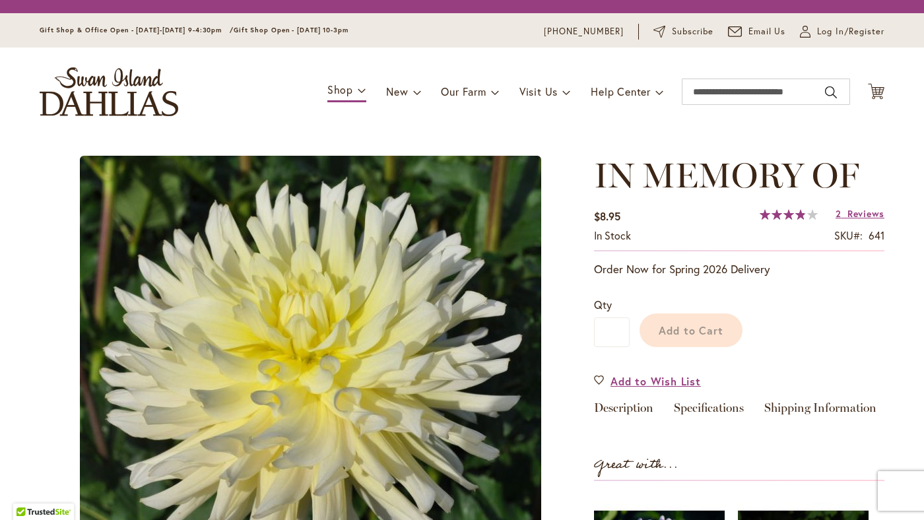
scroll to position [84, 0]
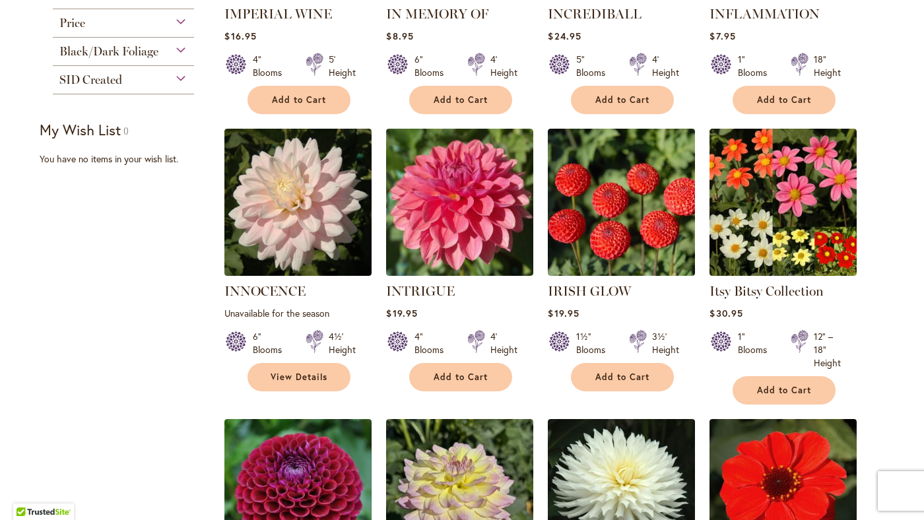
scroll to position [467, 0]
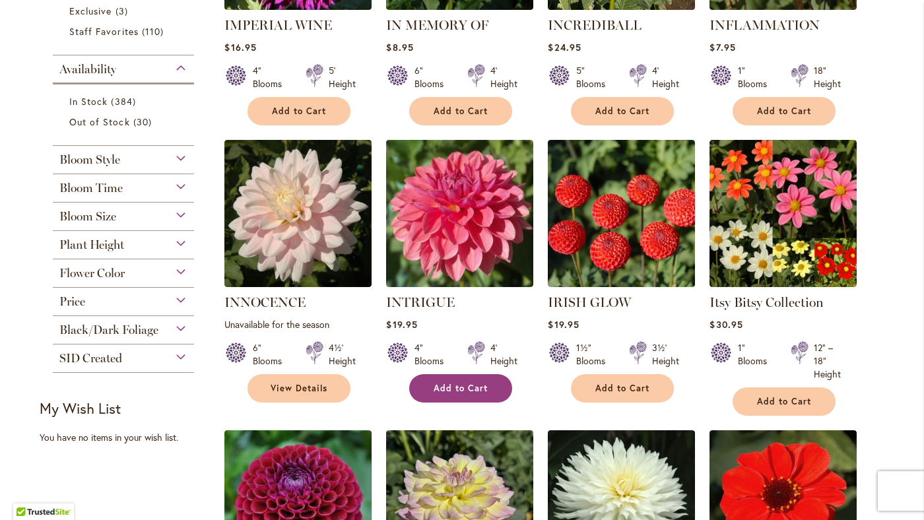
click at [459, 389] on span "Add to Cart" at bounding box center [461, 388] width 54 height 11
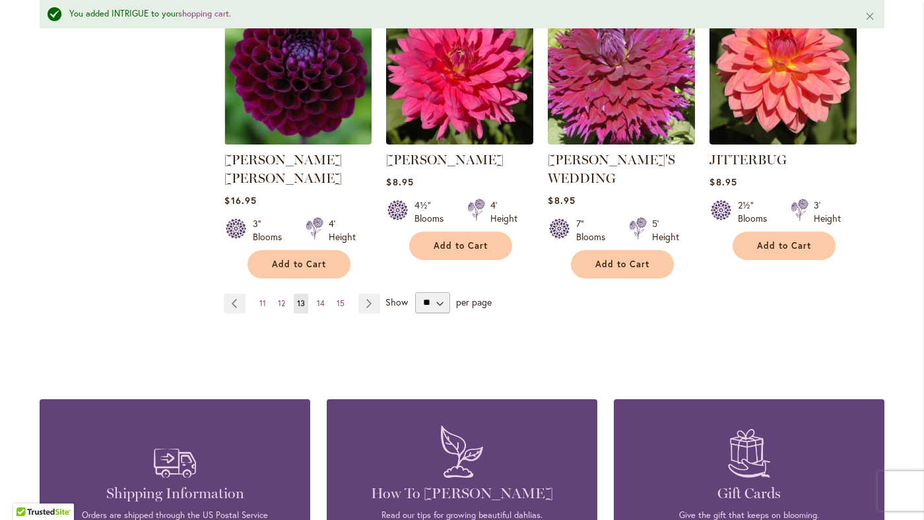
scroll to position [1308, 0]
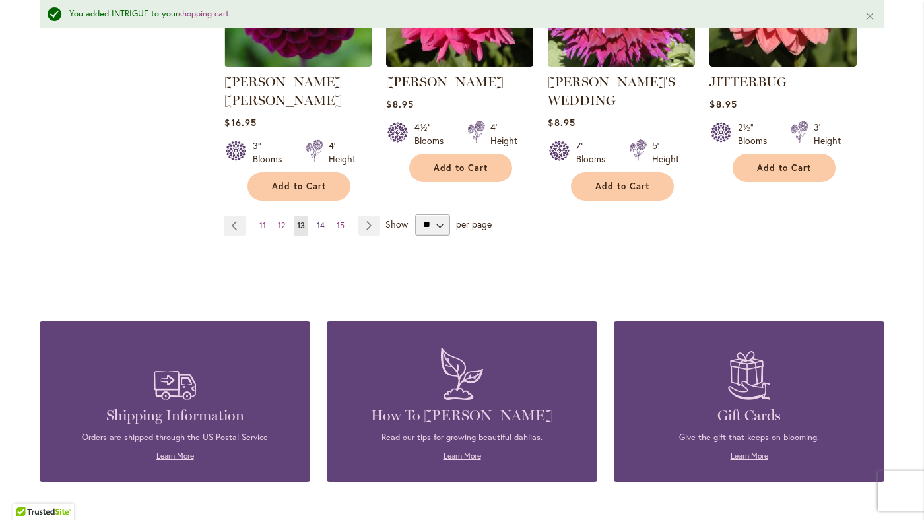
click at [322, 220] on span "14" at bounding box center [321, 225] width 8 height 10
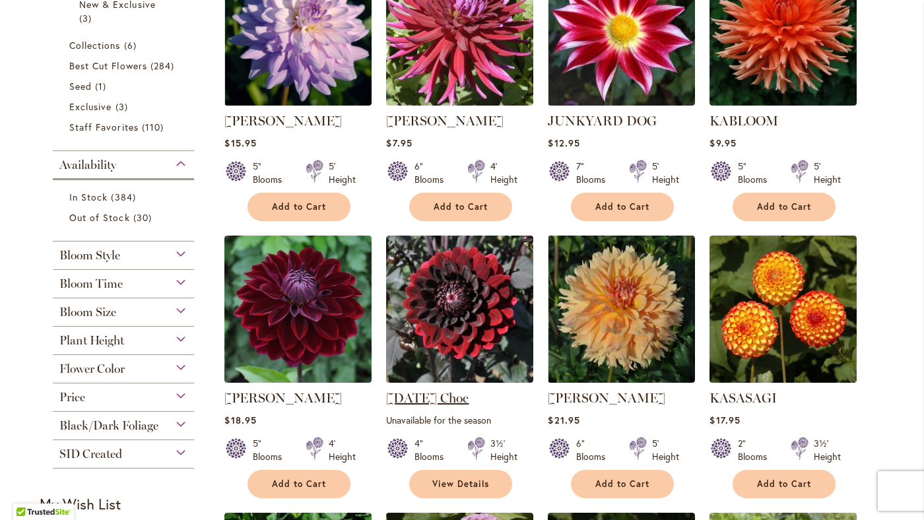
scroll to position [416, 0]
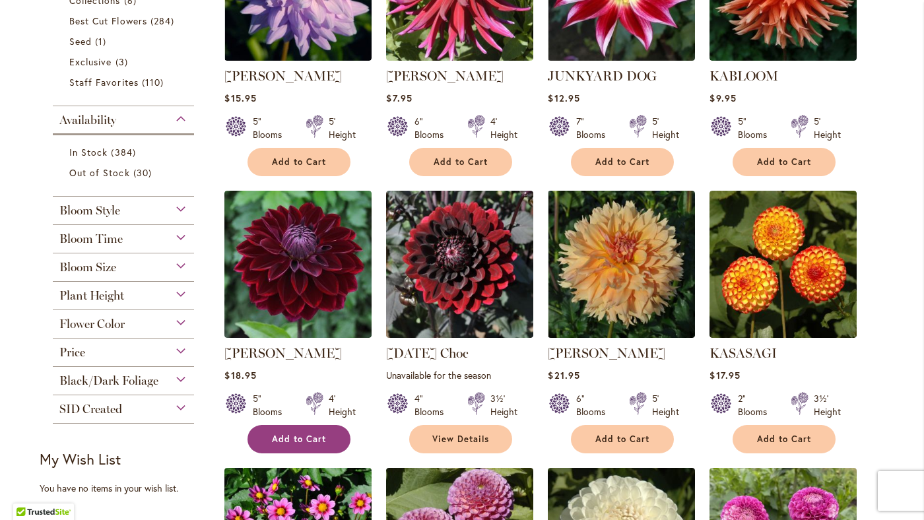
click at [319, 443] on span "Add to Cart" at bounding box center [299, 439] width 54 height 11
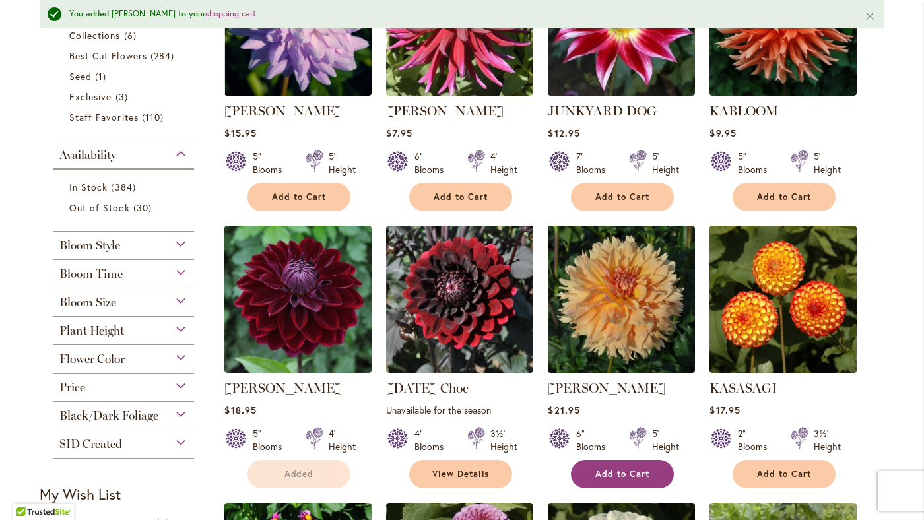
click at [632, 446] on div at bounding box center [638, 440] width 17 height 26
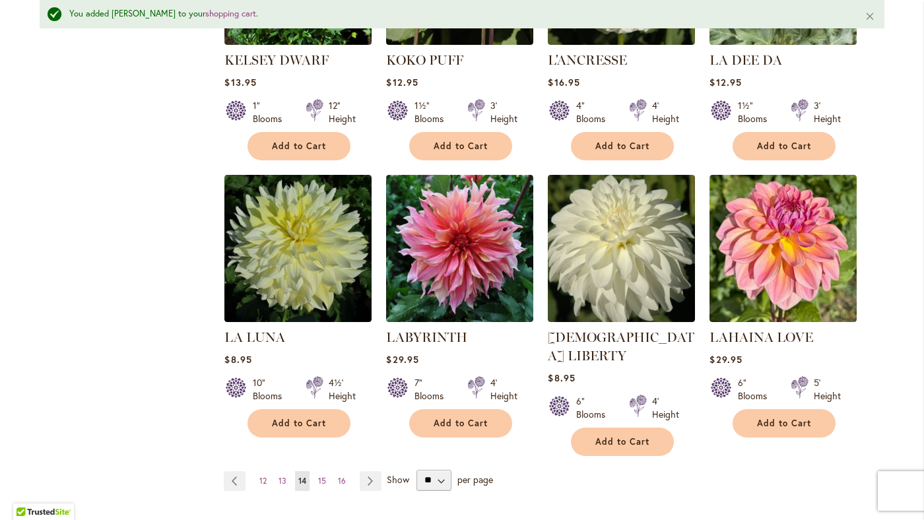
scroll to position [1025, 0]
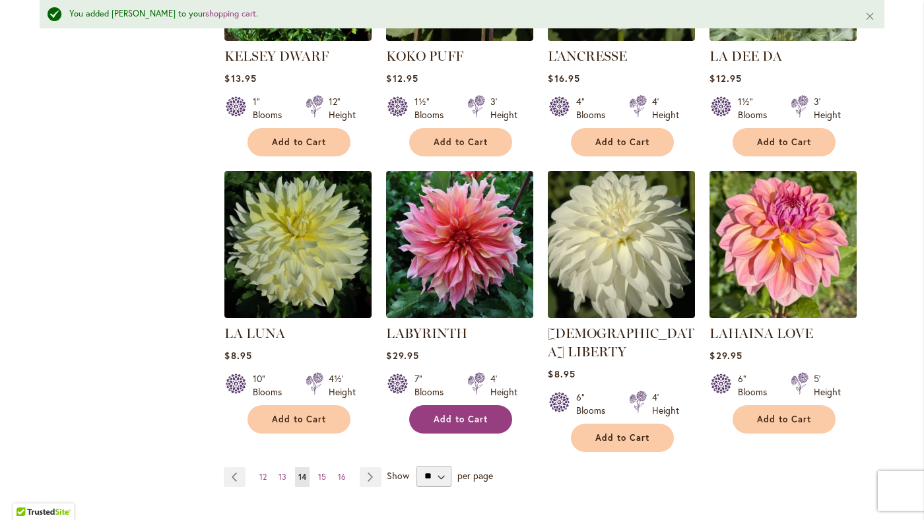
click at [473, 424] on span "Add to Cart" at bounding box center [461, 419] width 54 height 11
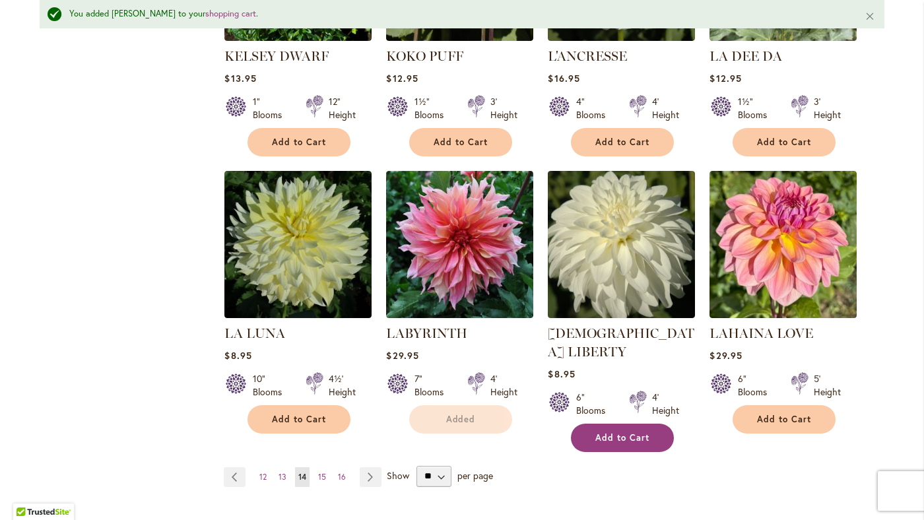
click at [637, 432] on span "Add to Cart" at bounding box center [622, 437] width 54 height 11
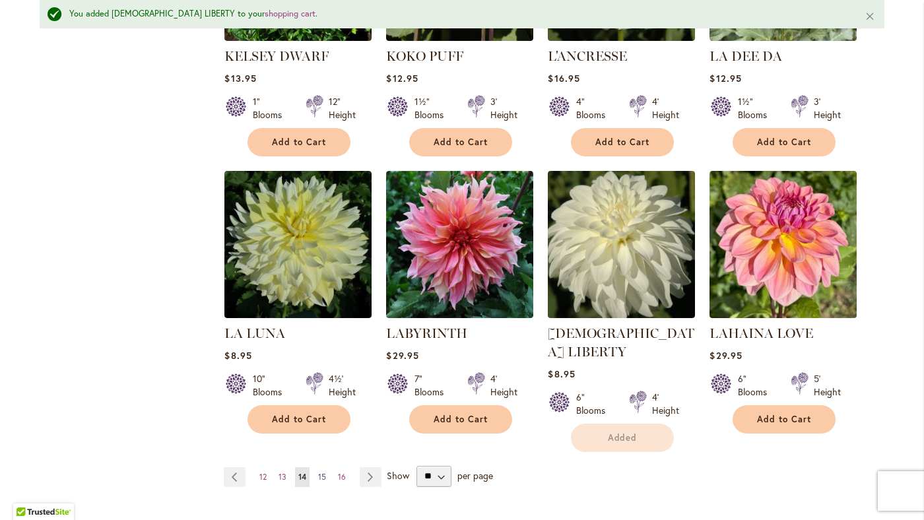
click at [323, 472] on span "15" at bounding box center [322, 477] width 8 height 10
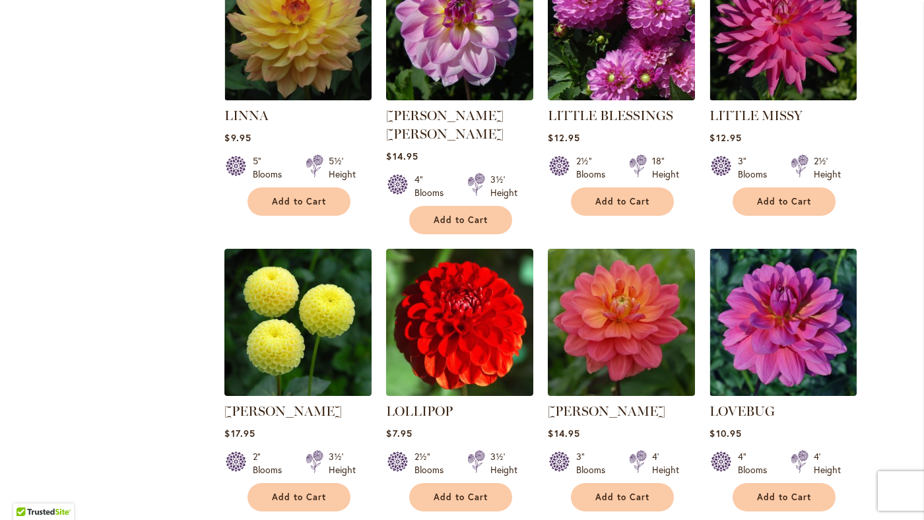
scroll to position [971, 0]
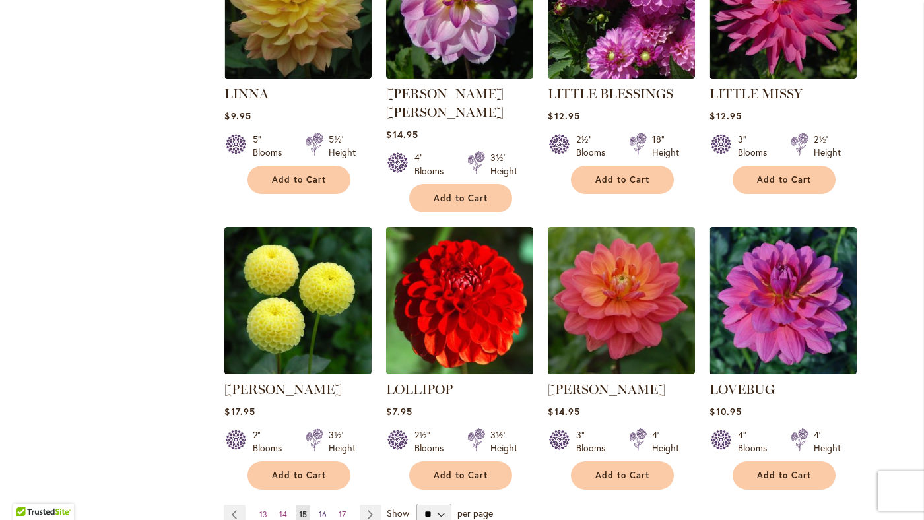
click at [323, 509] on span "16" at bounding box center [323, 514] width 8 height 10
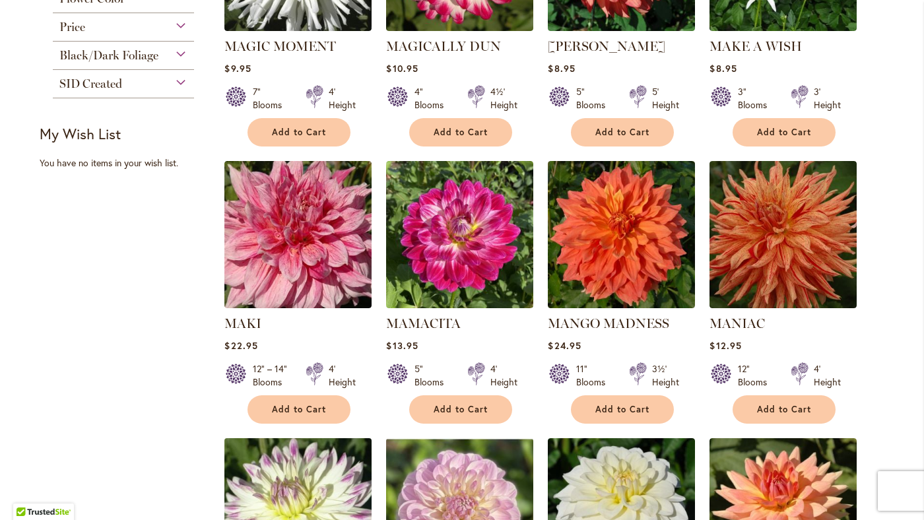
scroll to position [742, 0]
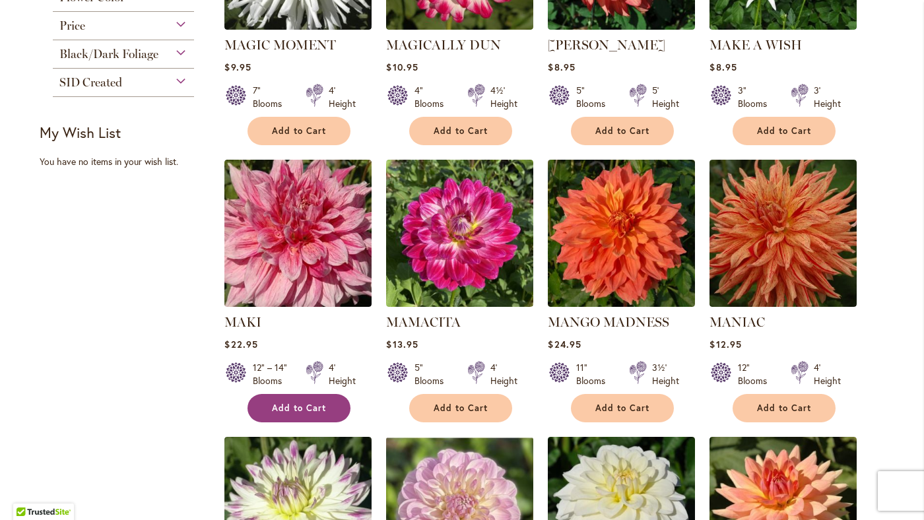
click at [306, 394] on button "Add to Cart" at bounding box center [298, 408] width 103 height 28
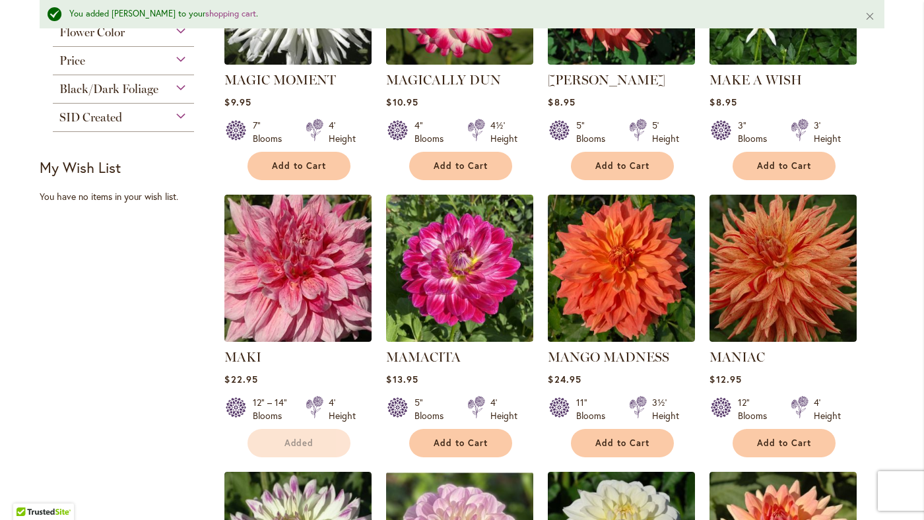
click at [639, 396] on div at bounding box center [638, 409] width 17 height 26
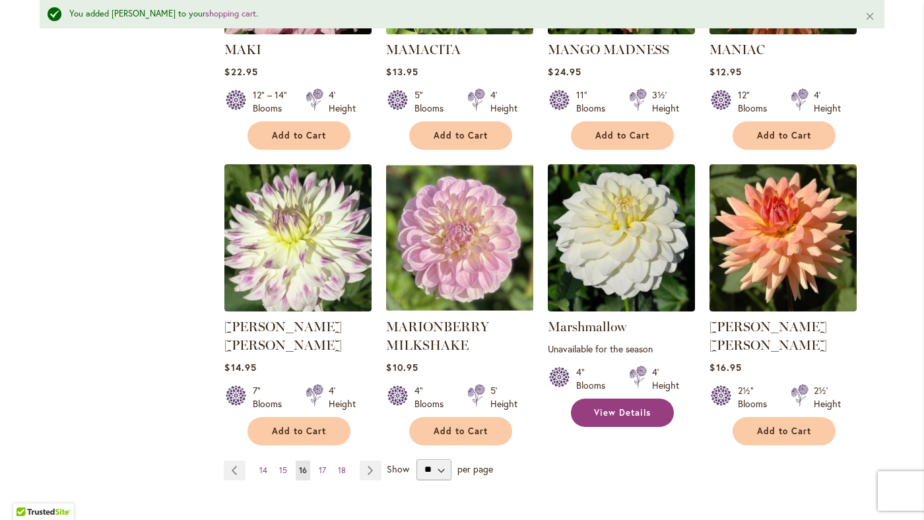
scroll to position [1060, 0]
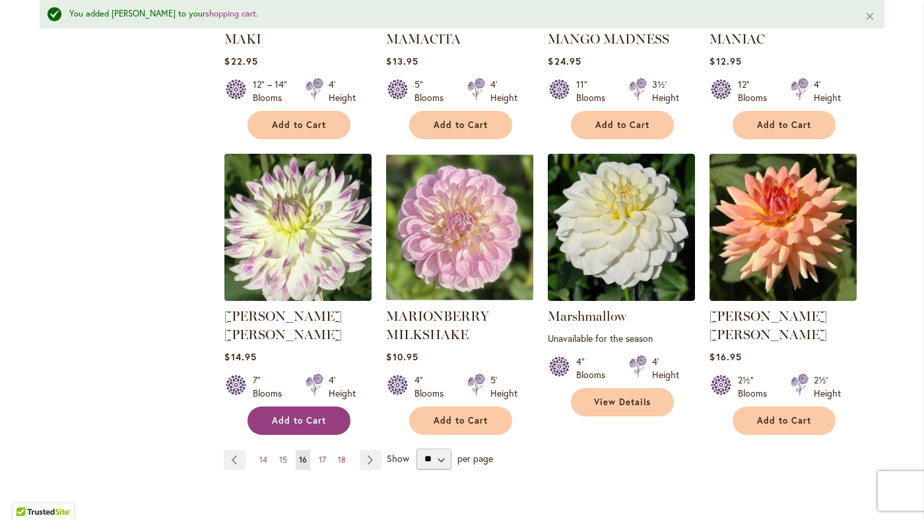
click at [309, 415] on span "Add to Cart" at bounding box center [299, 420] width 54 height 11
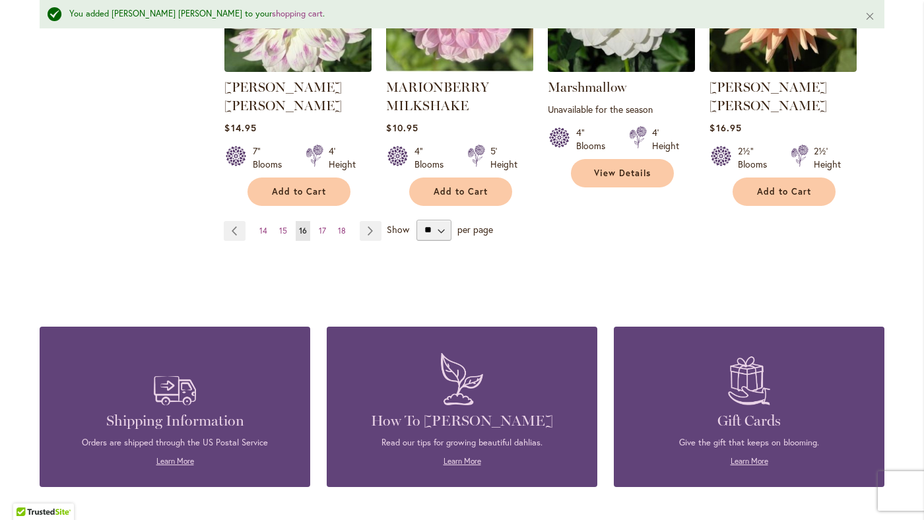
scroll to position [1290, 0]
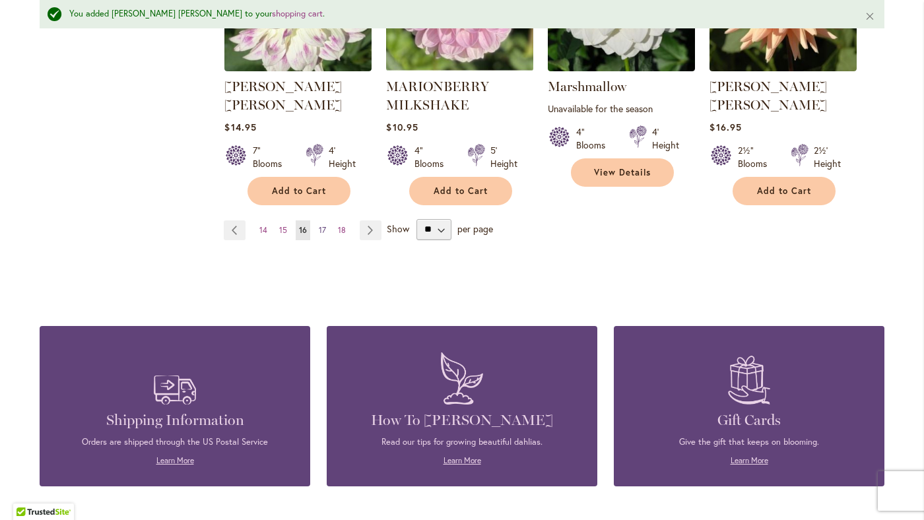
click at [322, 225] on span "17" at bounding box center [322, 230] width 7 height 10
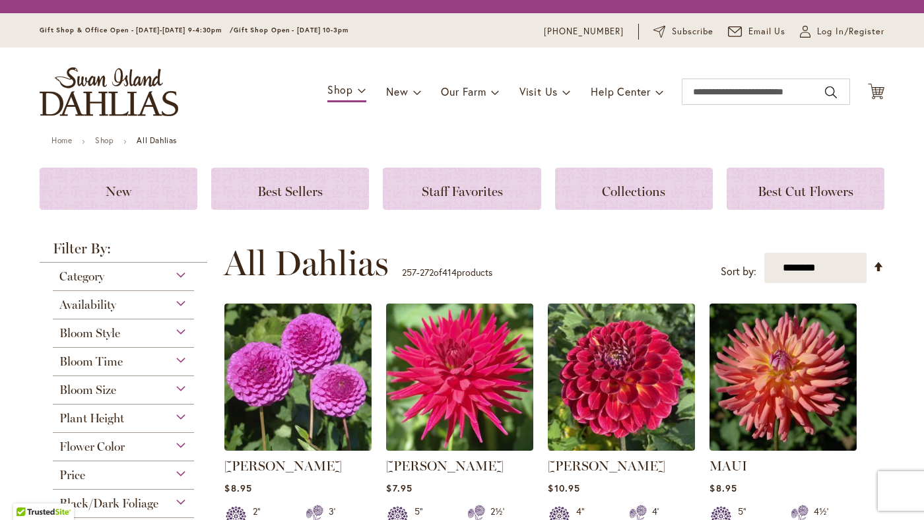
scroll to position [275, 0]
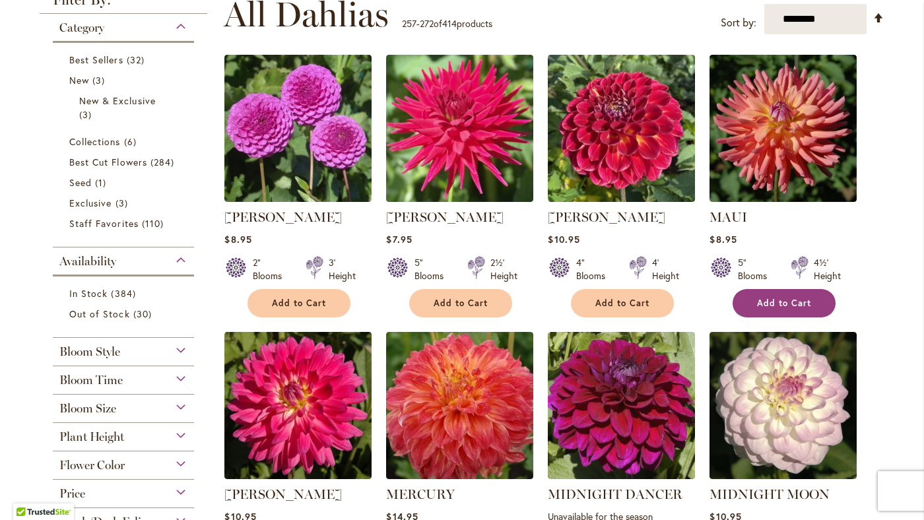
click at [759, 304] on span "Add to Cart" at bounding box center [784, 303] width 54 height 11
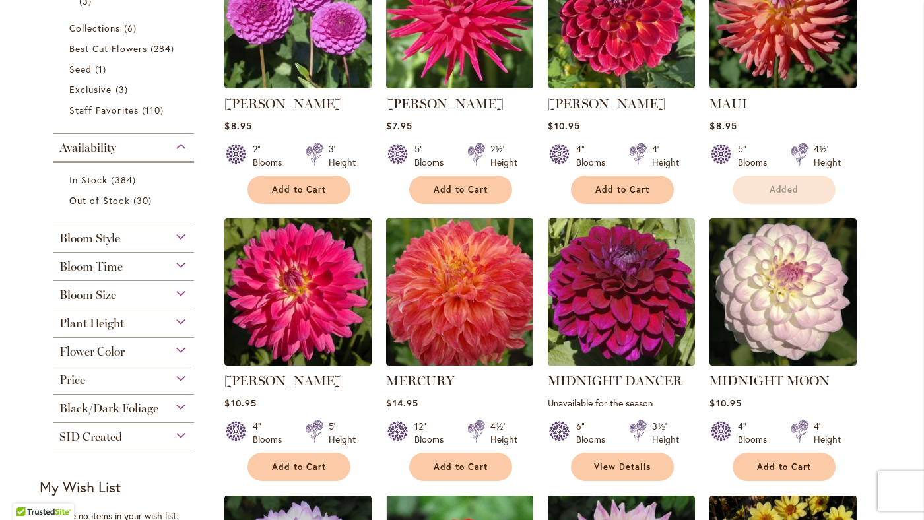
scroll to position [415, 0]
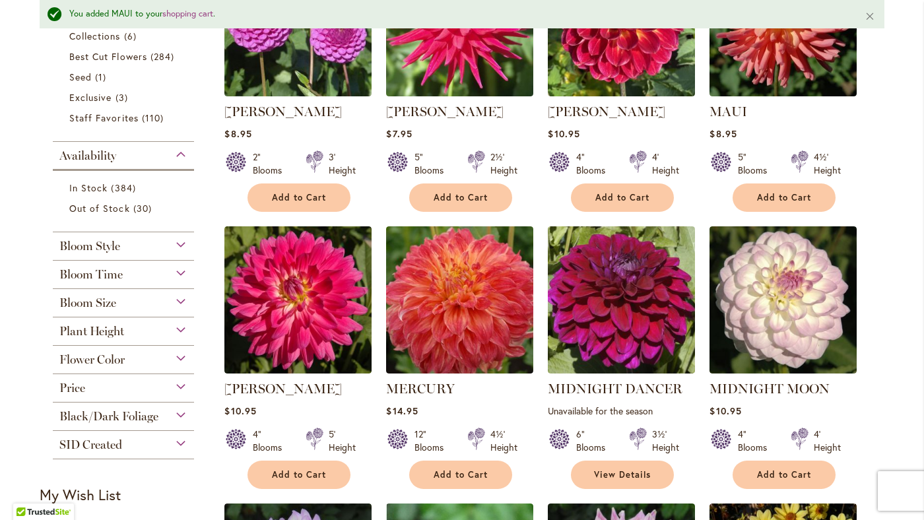
click at [776, 442] on div "4" Blooms 4' Height" at bounding box center [782, 435] width 147 height 37
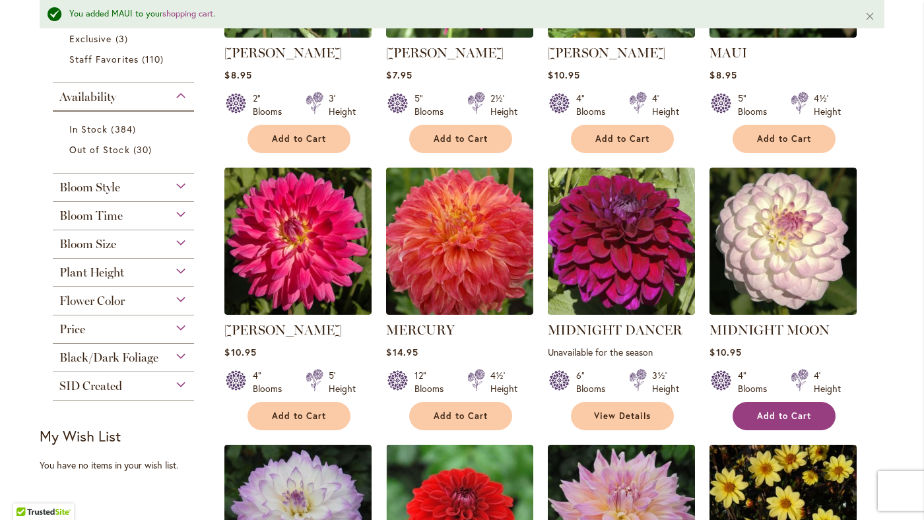
click at [775, 413] on span "Add to Cart" at bounding box center [784, 415] width 54 height 11
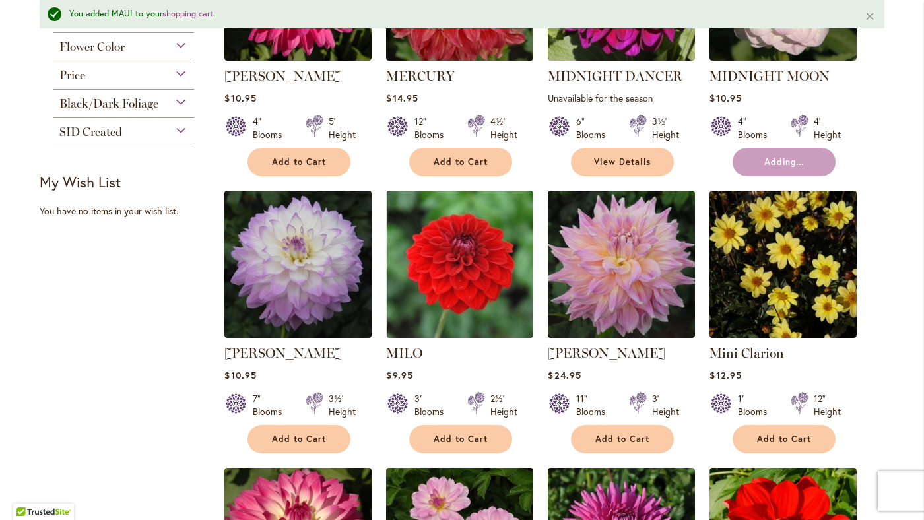
scroll to position [732, 0]
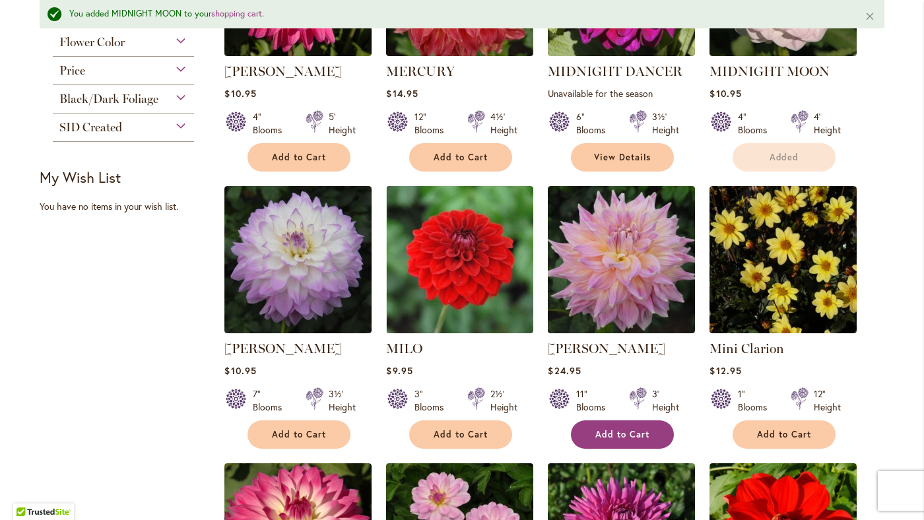
click at [627, 435] on span "Add to Cart" at bounding box center [622, 434] width 54 height 11
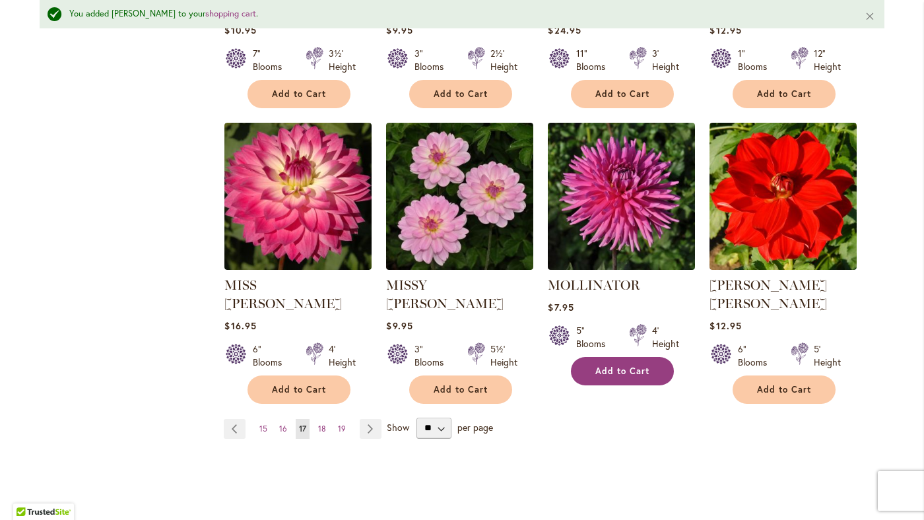
scroll to position [1074, 0]
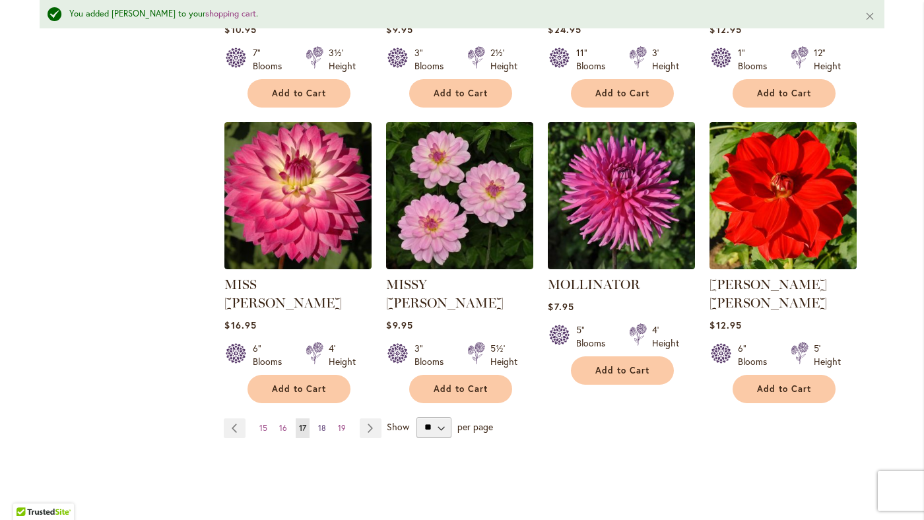
click at [323, 423] on span "18" at bounding box center [322, 428] width 8 height 10
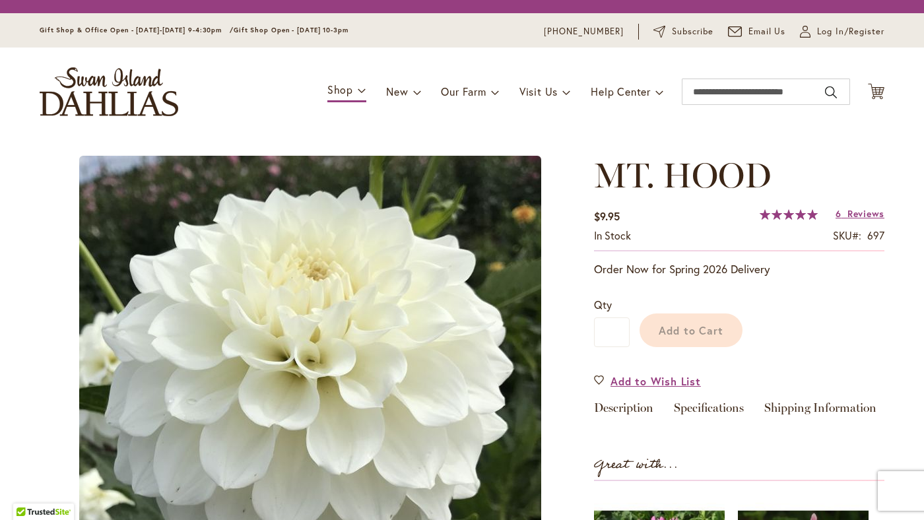
scroll to position [1, 0]
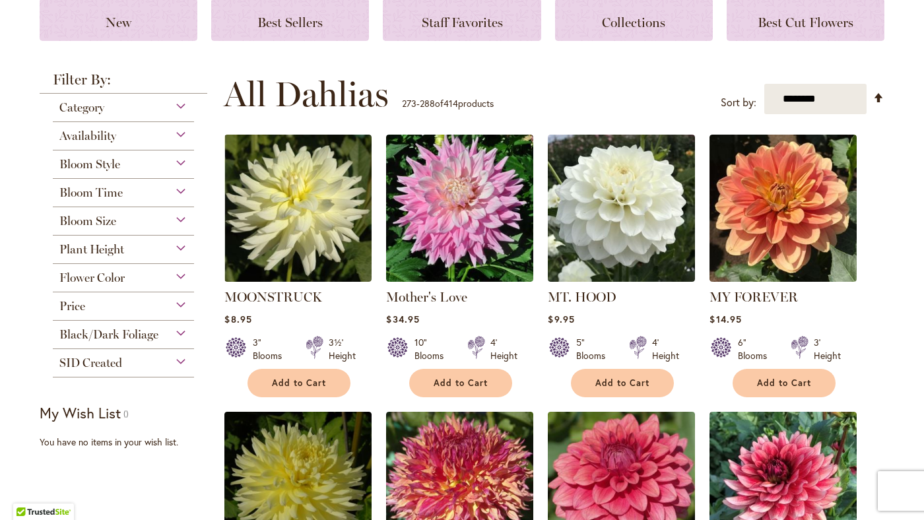
scroll to position [162, 0]
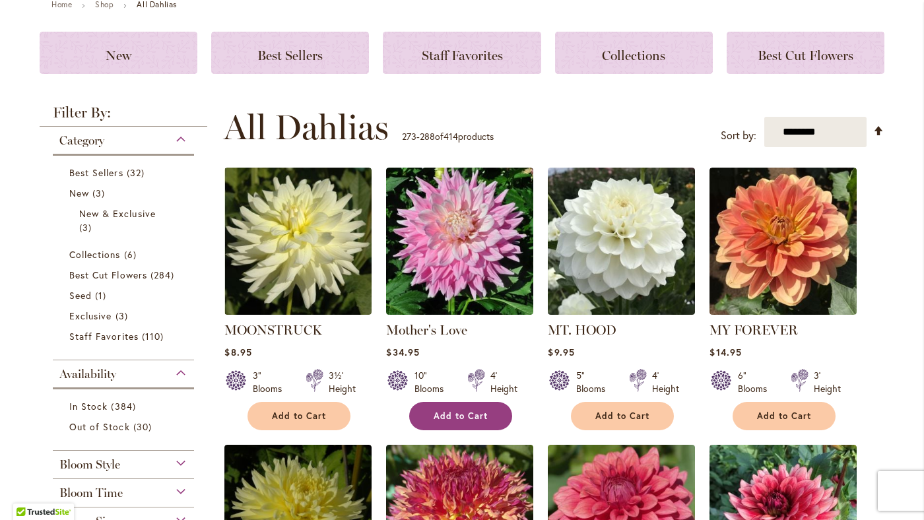
click at [463, 410] on span "Add to Cart" at bounding box center [461, 415] width 54 height 11
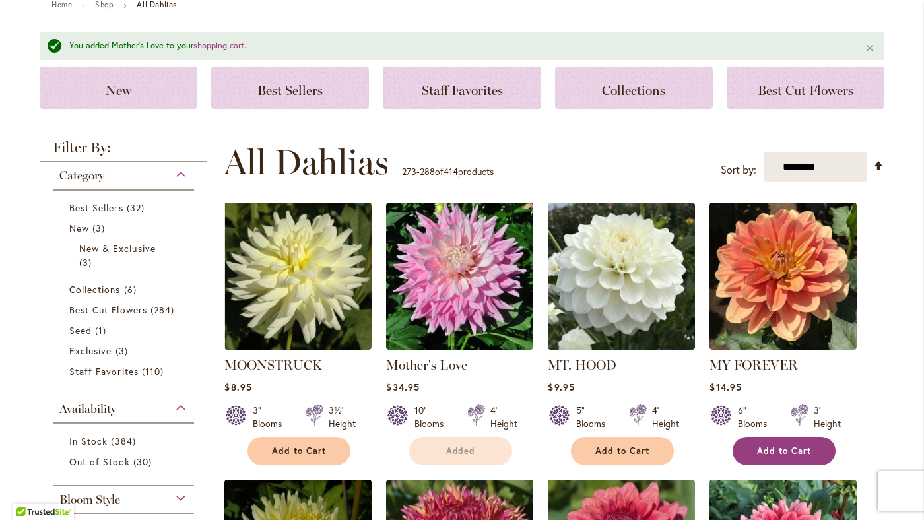
scroll to position [191, 0]
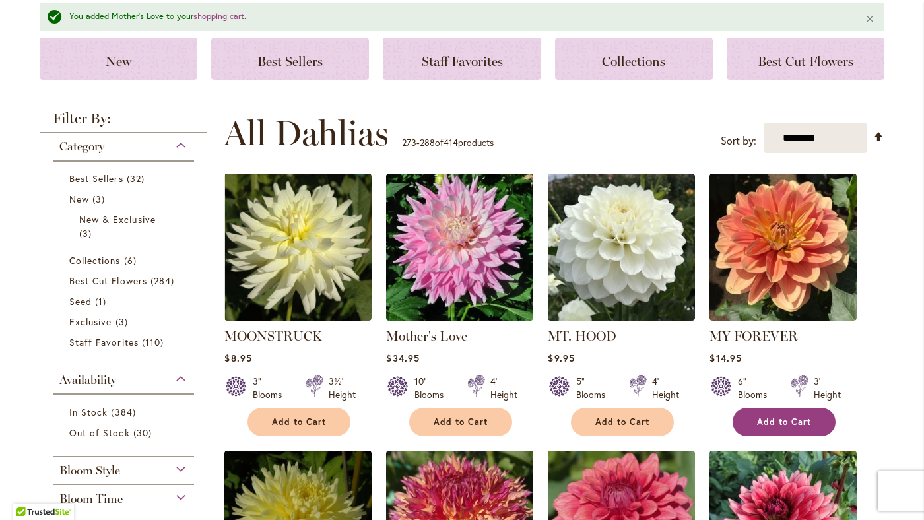
click at [773, 415] on button "Add to Cart" at bounding box center [783, 422] width 103 height 28
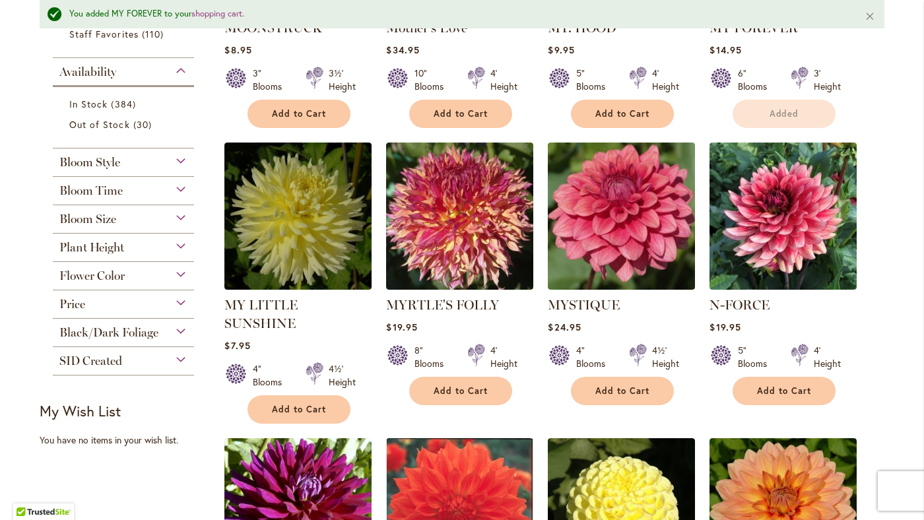
scroll to position [504, 0]
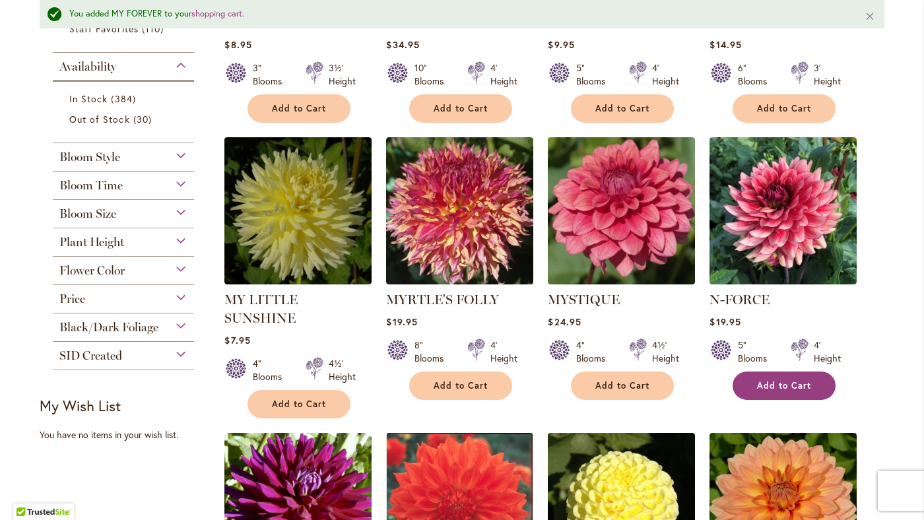
click at [802, 396] on button "Add to Cart" at bounding box center [783, 386] width 103 height 28
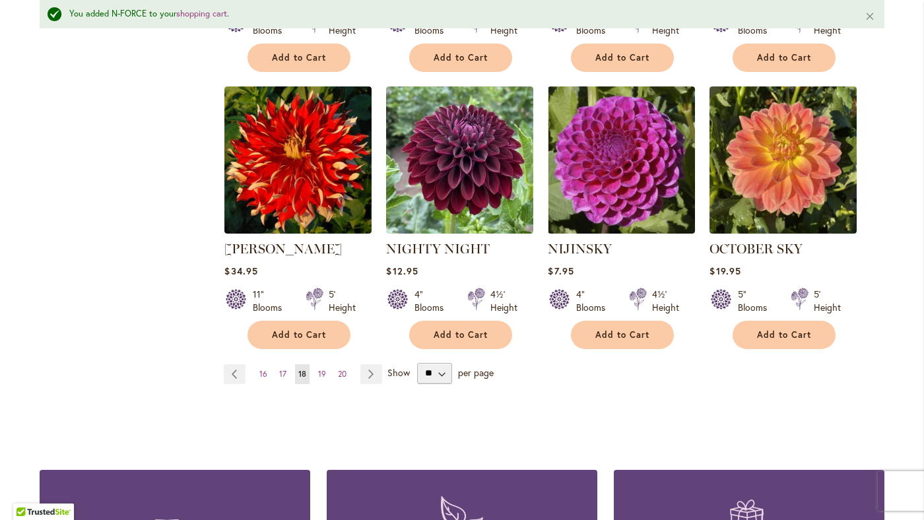
scroll to position [1130, 0]
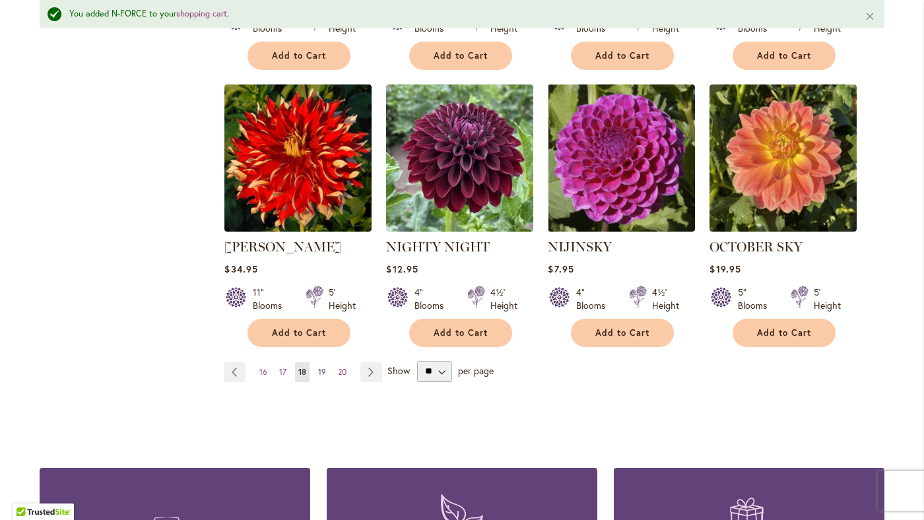
click at [320, 367] on span "19" at bounding box center [322, 372] width 8 height 10
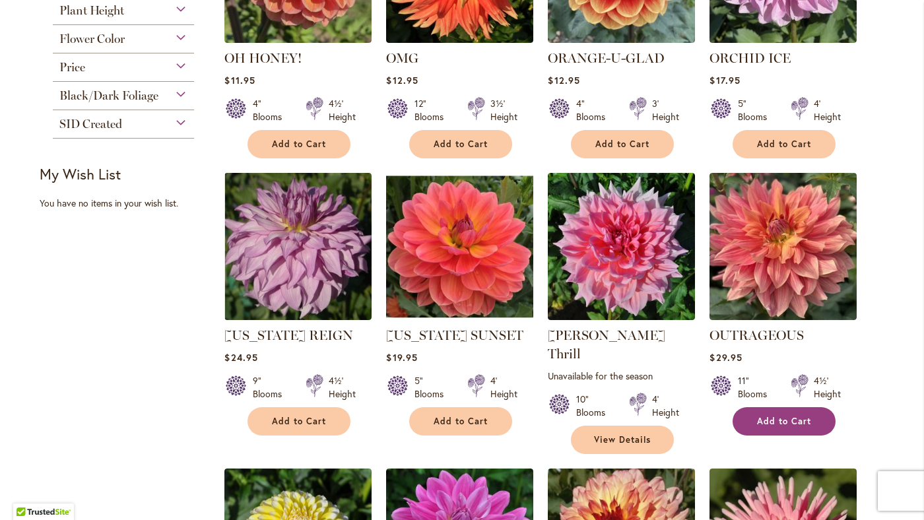
scroll to position [462, 0]
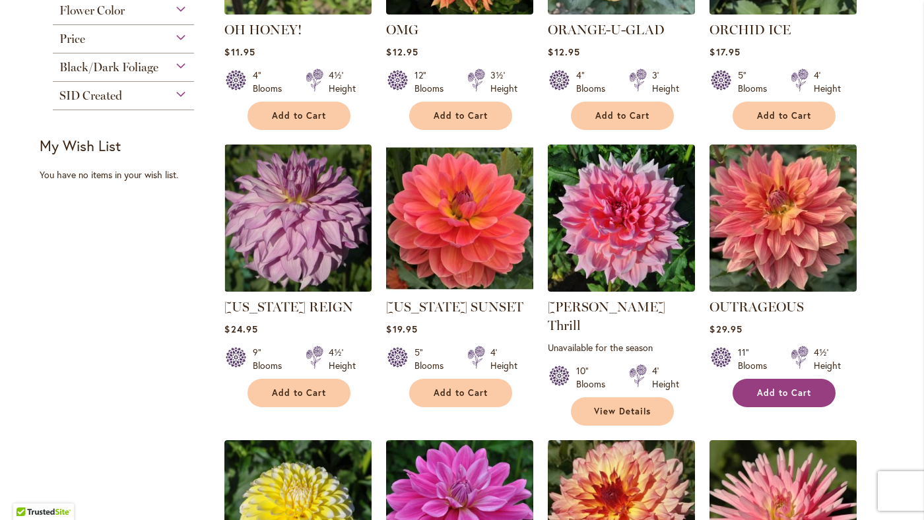
click at [779, 389] on span "Add to Cart" at bounding box center [784, 392] width 54 height 11
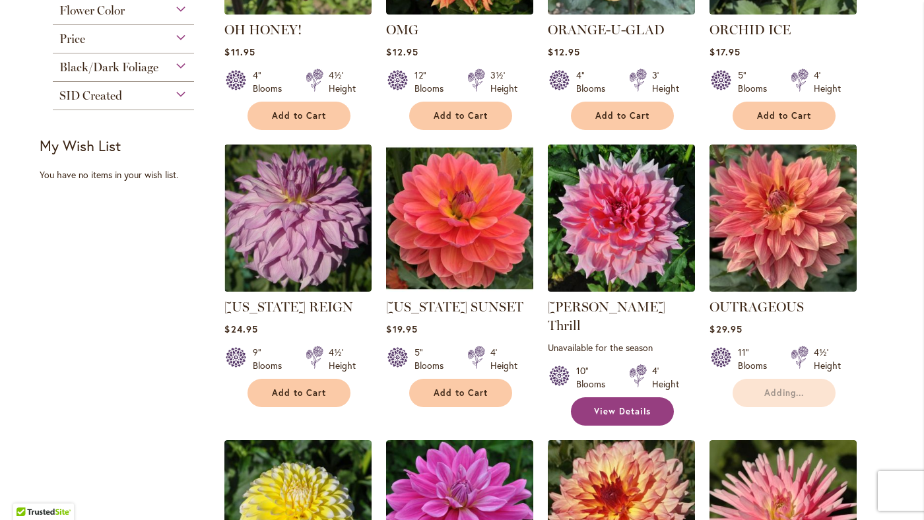
click at [614, 406] on span "View Details" at bounding box center [622, 411] width 57 height 11
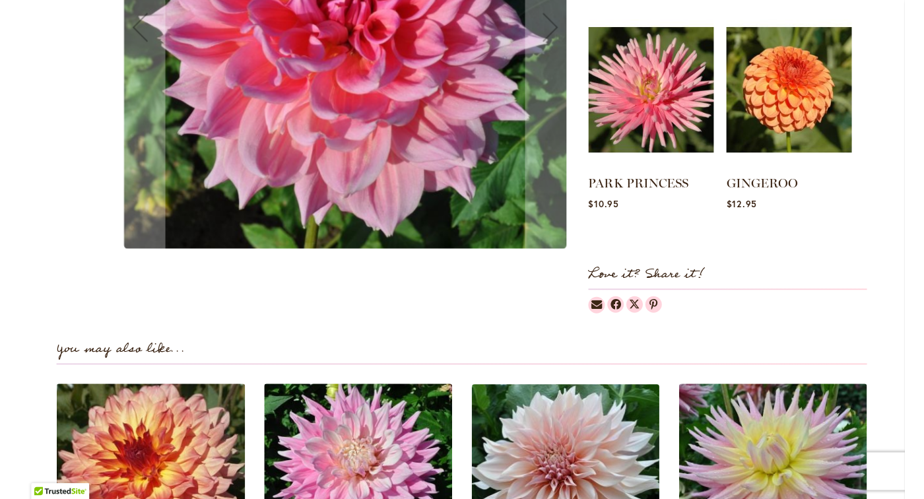
scroll to position [793, 0]
